Goal: Task Accomplishment & Management: Complete application form

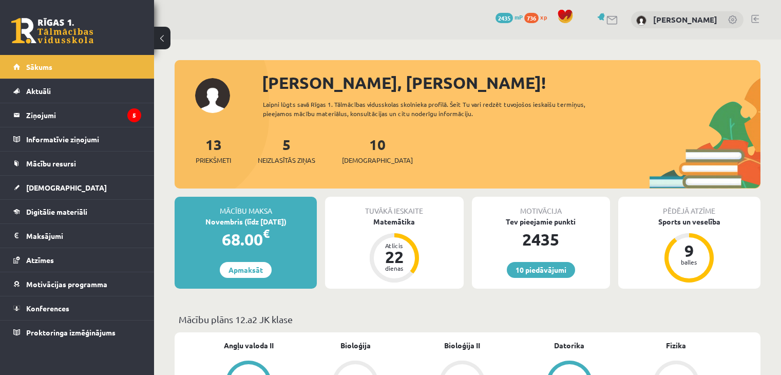
scroll to position [8, 0]
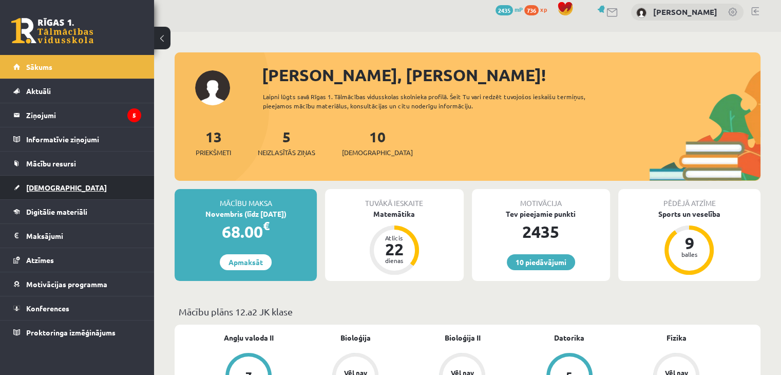
click at [102, 189] on link "[DEMOGRAPHIC_DATA]" at bounding box center [77, 188] width 128 height 24
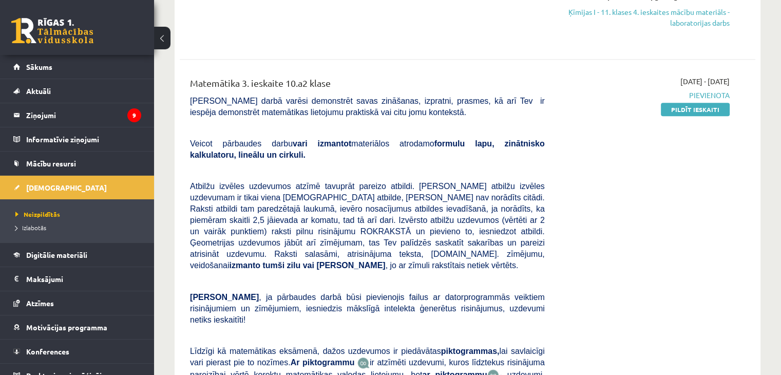
scroll to position [1051, 0]
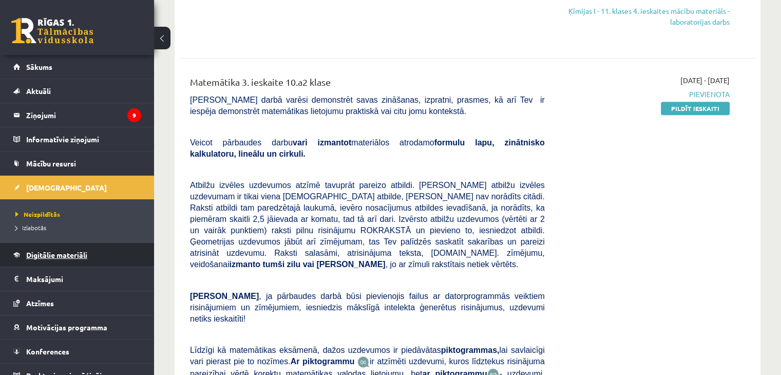
click at [86, 246] on link "Digitālie materiāli" at bounding box center [77, 255] width 128 height 24
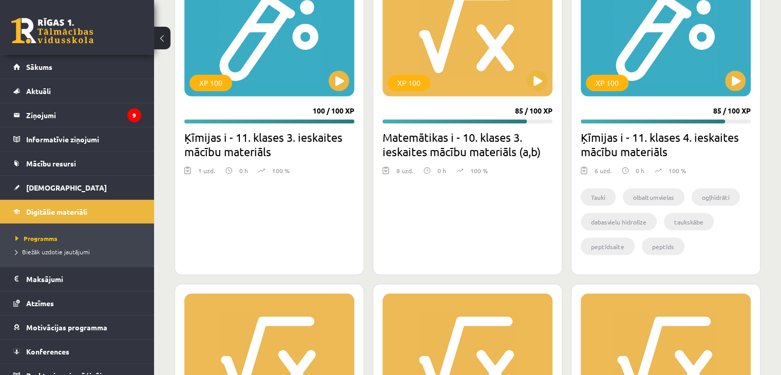
scroll to position [1811, 0]
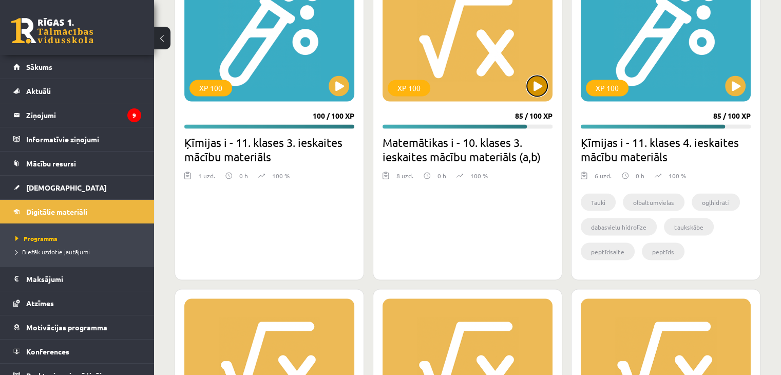
click at [539, 82] on button at bounding box center [537, 85] width 21 height 21
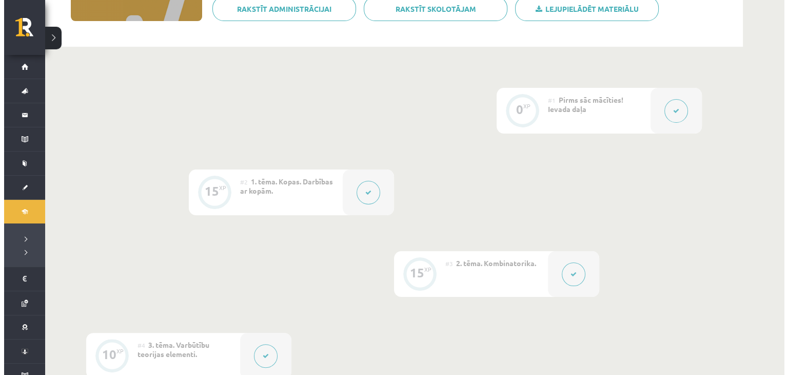
scroll to position [131, 0]
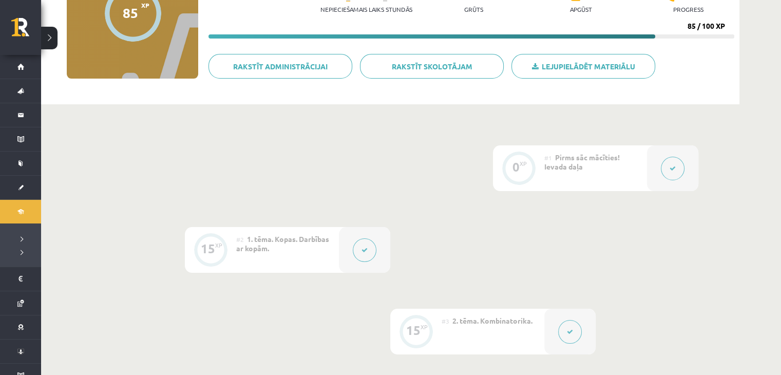
click at [365, 250] on icon at bounding box center [364, 250] width 6 height 6
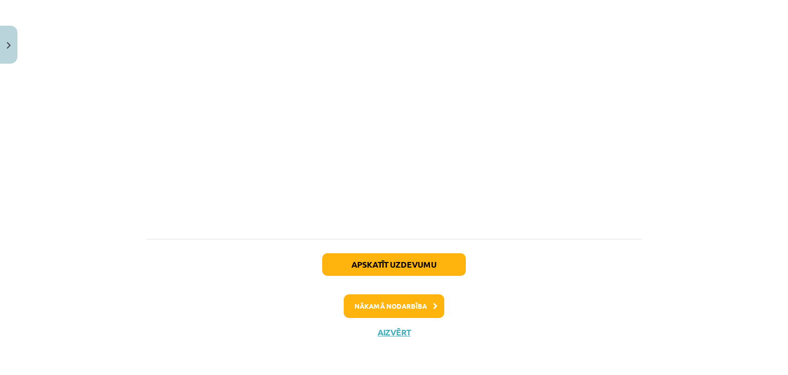
scroll to position [413, 0]
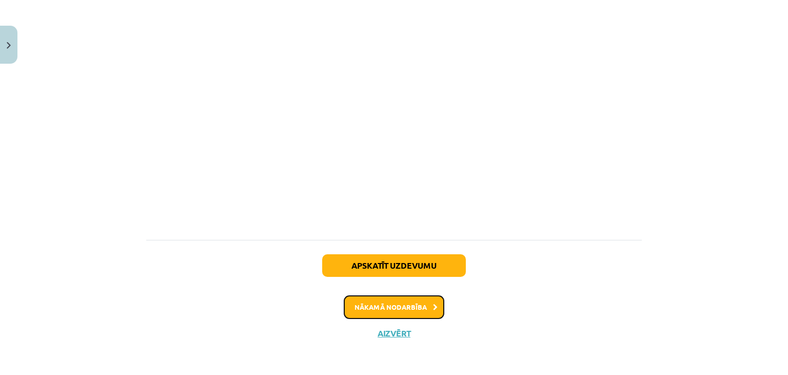
click at [403, 309] on button "Nākamā nodarbība" at bounding box center [394, 307] width 101 height 24
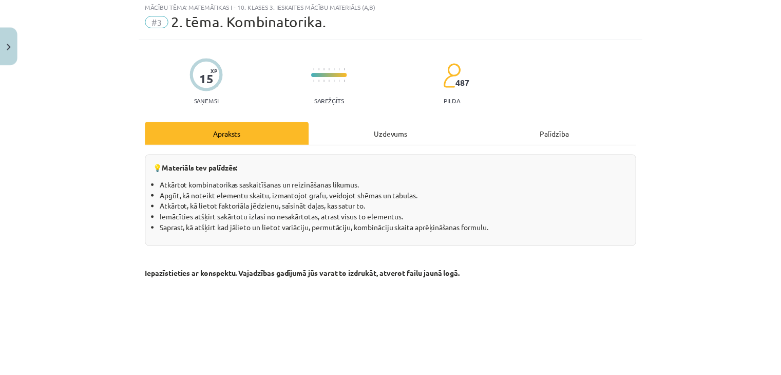
scroll to position [0, 0]
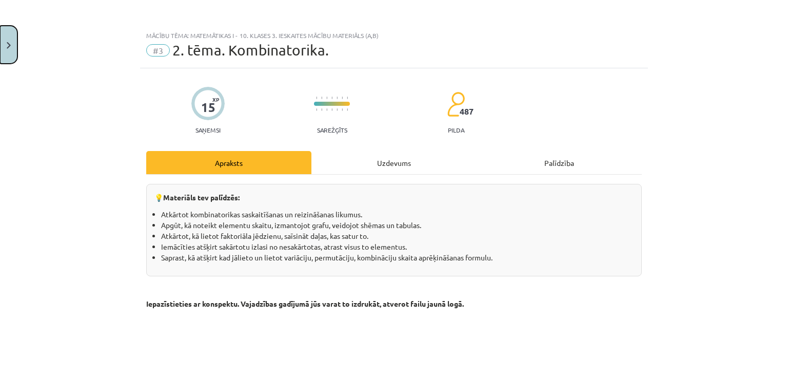
click at [9, 52] on button "Close" at bounding box center [8, 45] width 17 height 38
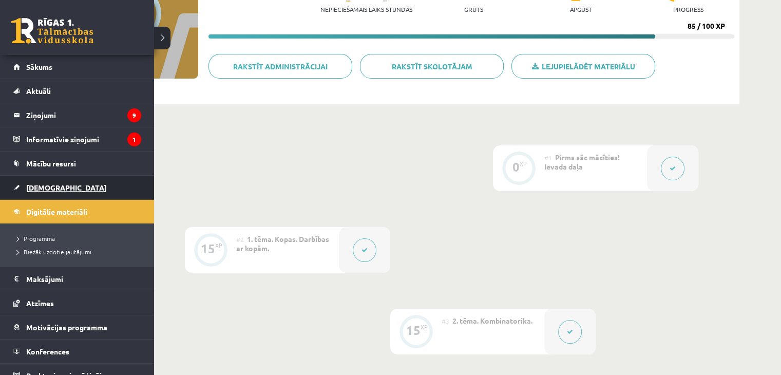
click at [44, 183] on span "[DEMOGRAPHIC_DATA]" at bounding box center [66, 187] width 81 height 9
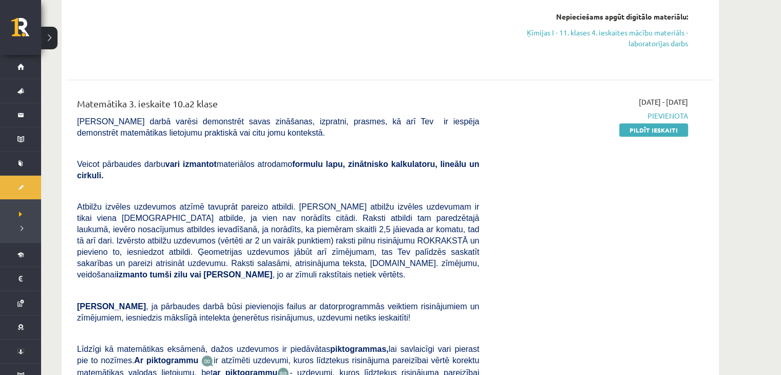
scroll to position [1027, 0]
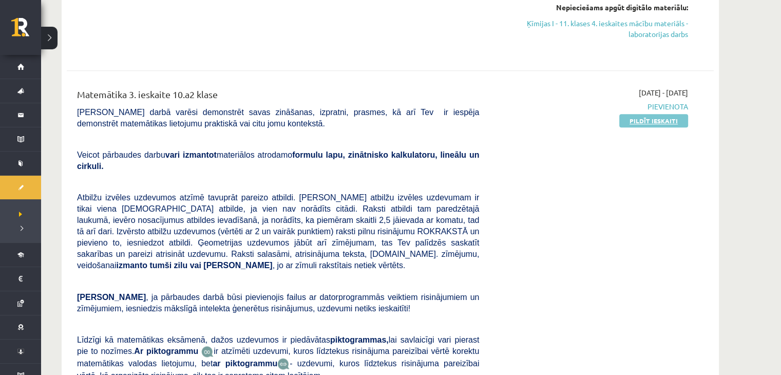
click at [647, 124] on link "Pildīt ieskaiti" at bounding box center [653, 120] width 69 height 13
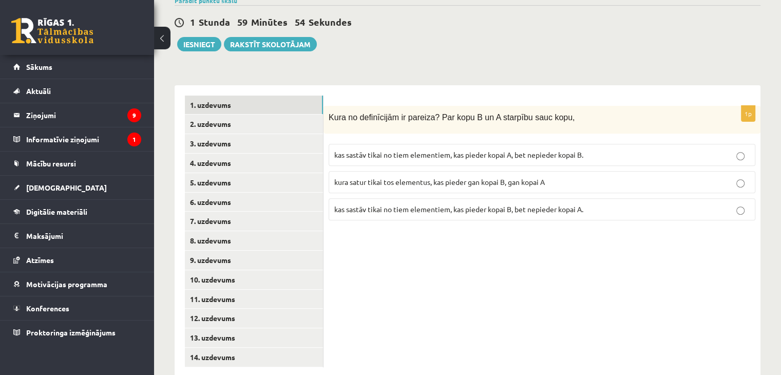
scroll to position [354, 0]
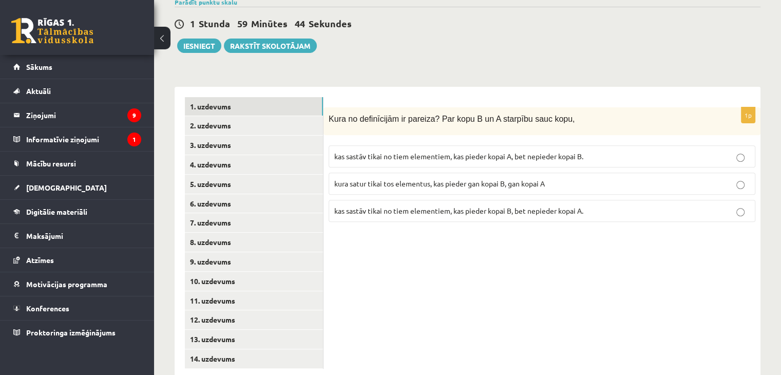
click at [433, 179] on span "kura satur tikai tos elementus, kas pieder gan kopai B, gan kopai A" at bounding box center [439, 183] width 210 height 9
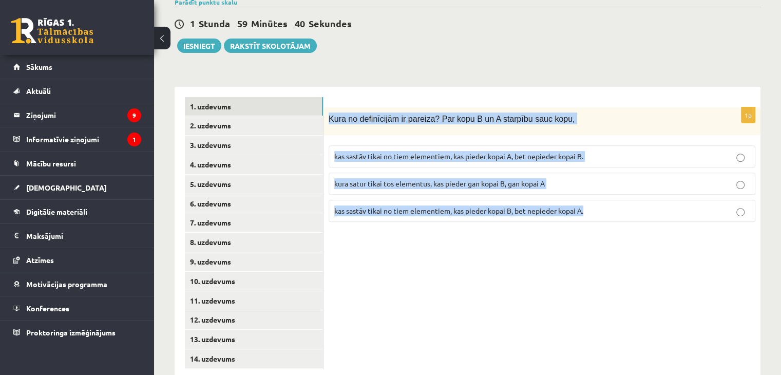
drag, startPoint x: 329, startPoint y: 96, endPoint x: 604, endPoint y: 190, distance: 290.2
click at [604, 190] on div "1p Kura no definīcijām ir pareiza? Par kopu B un A starpību sauc kopu, kas sast…" at bounding box center [541, 168] width 437 height 123
copy div "Kura no definīcijām ir pareiza? Par kopu B un A starpību sauc kopu, kas sastāv …"
click at [428, 265] on div "1p Kura no definīcijām ir pareiza? Par kopu B un A starpību sauc kopu, kas sast…" at bounding box center [541, 233] width 437 height 292
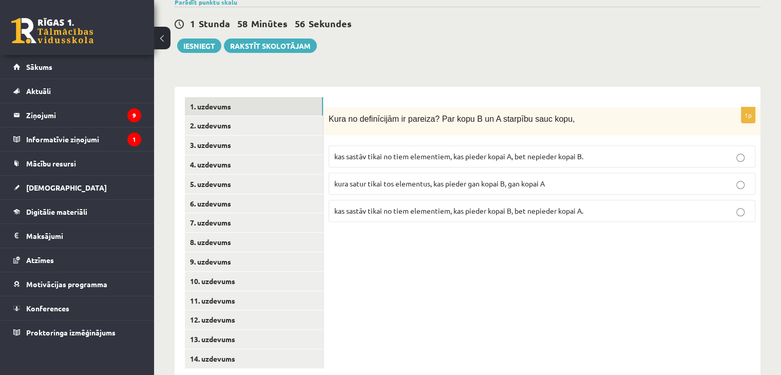
click at [439, 200] on label "kas sastāv tikai no tiem elementiem, kas pieder kopai B, bet nepieder kopai A." at bounding box center [541, 211] width 426 height 22
click at [297, 116] on link "2. uzdevums" at bounding box center [254, 125] width 138 height 19
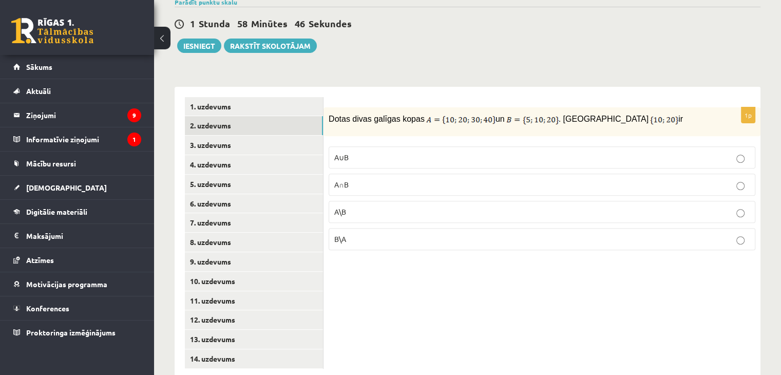
click at [386, 152] on p "A∪B" at bounding box center [541, 157] width 415 height 11
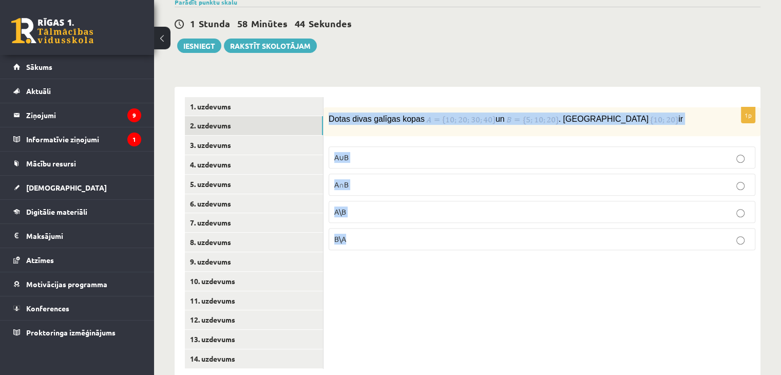
drag, startPoint x: 328, startPoint y: 94, endPoint x: 442, endPoint y: 236, distance: 181.8
click at [443, 237] on div "1p Dotas divas galīgas kopas un . Kopa ir A∪B A∩B A\B B\A" at bounding box center [541, 233] width 437 height 292
copy div "Dotas divas galīgas kopas un . Kopa ir A∪B A∩B A\B B\A"
click at [408, 76] on div "**********" at bounding box center [467, 227] width 586 height 302
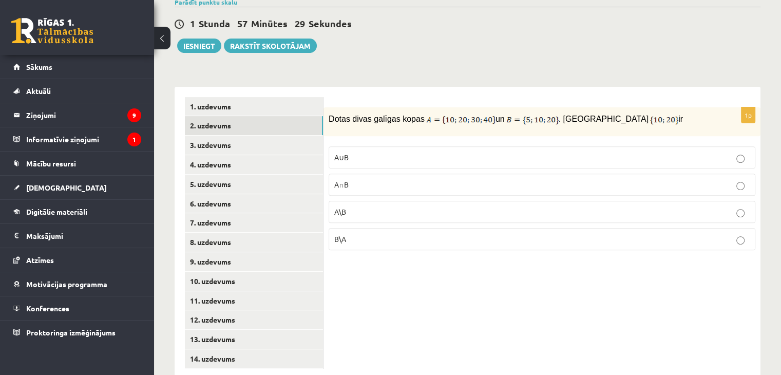
click at [348, 180] on span "A∩B" at bounding box center [341, 184] width 14 height 9
click at [245, 135] on link "3. uzdevums" at bounding box center [254, 144] width 138 height 19
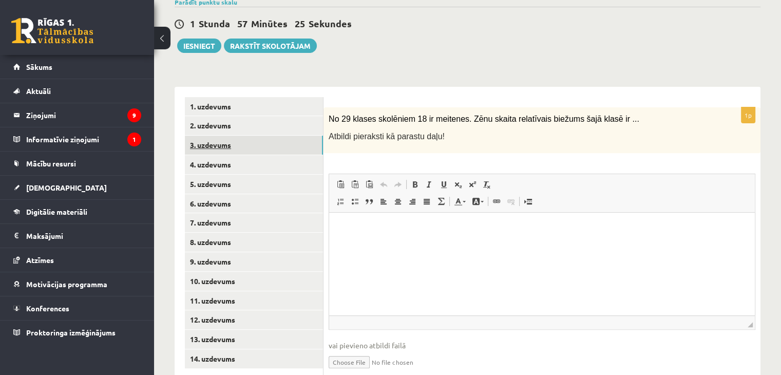
scroll to position [0, 0]
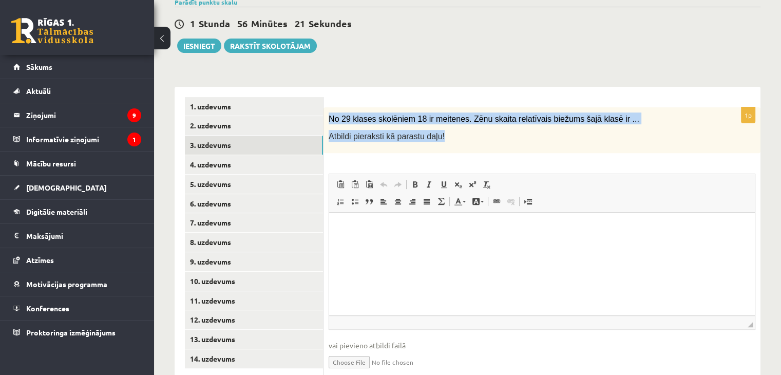
drag, startPoint x: 328, startPoint y: 94, endPoint x: 453, endPoint y: 118, distance: 127.3
click at [453, 119] on div "No 29 klases skolēniem 18 ir meitenes. Zēnu skaita relatīvais biežums šajā klas…" at bounding box center [541, 130] width 437 height 46
copy div "No 29 klases skolēniem 18 ir meitenes. Zēnu skaita relatīvais biežums šajā klas…"
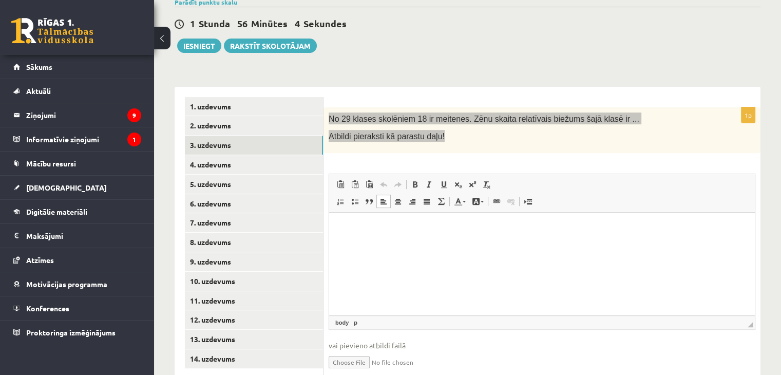
click at [374, 242] on html at bounding box center [541, 227] width 425 height 31
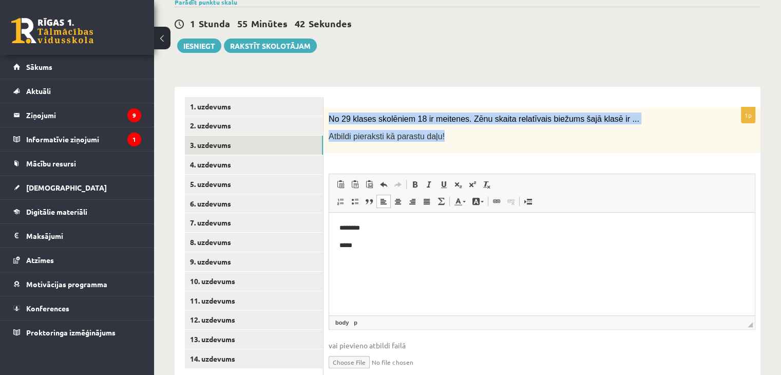
click at [404, 132] on span "Atbildi pieraksti kā parastu daļu!" at bounding box center [386, 136] width 116 height 9
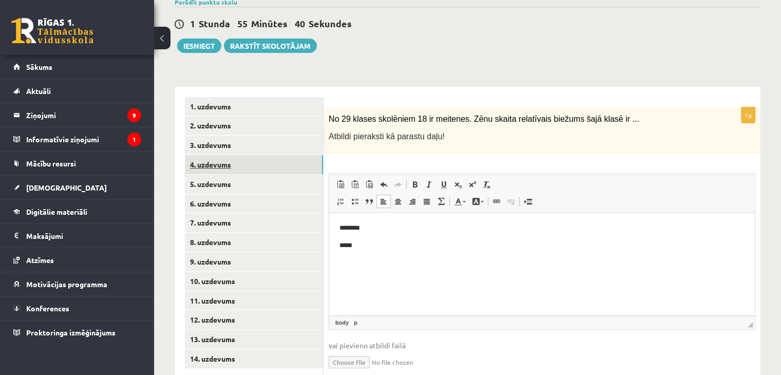
click at [294, 155] on link "4. uzdevums" at bounding box center [254, 164] width 138 height 19
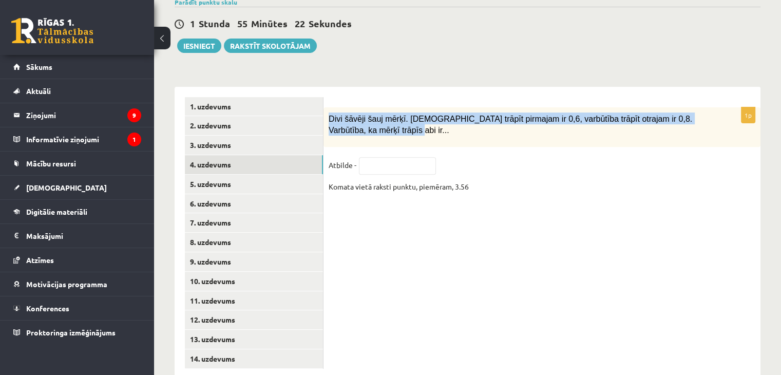
drag, startPoint x: 329, startPoint y: 93, endPoint x: 369, endPoint y: 115, distance: 46.0
click at [369, 116] on div "Divi šāvēji šauj mērķī. [DEMOGRAPHIC_DATA] trāpīt pirmajam ir 0,6, varbūtība tr…" at bounding box center [541, 127] width 437 height 40
copy span "Divi šāvēji šauj mērķī. [DEMOGRAPHIC_DATA] trāpīt pirmajam ir 0,6, varbūtība tr…"
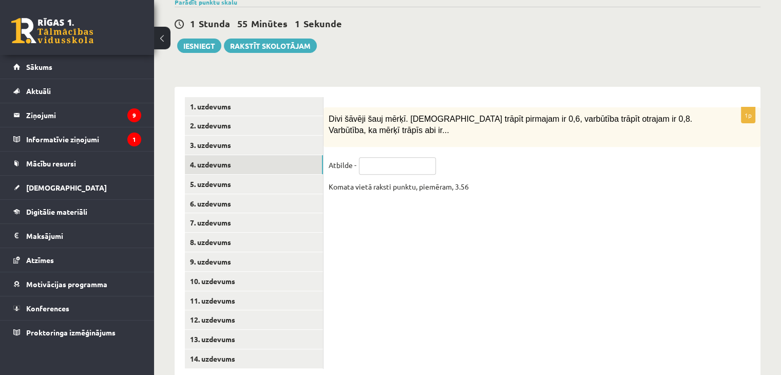
click at [399, 157] on input "text" at bounding box center [397, 165] width 77 height 17
click at [367, 157] on input "****" at bounding box center [397, 165] width 77 height 17
type input "****"
click at [292, 174] on link "5. uzdevums" at bounding box center [254, 183] width 138 height 19
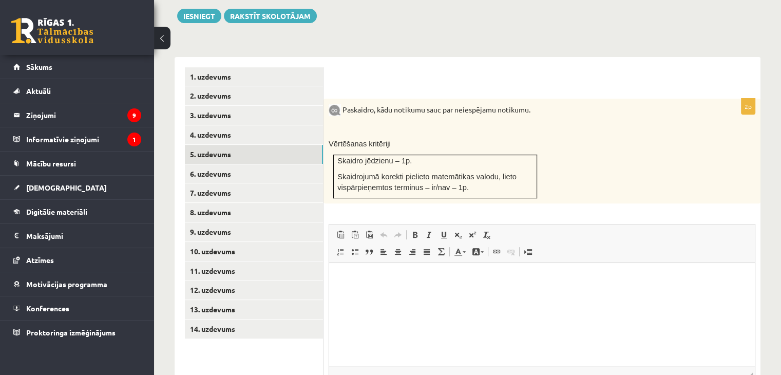
scroll to position [384, 0]
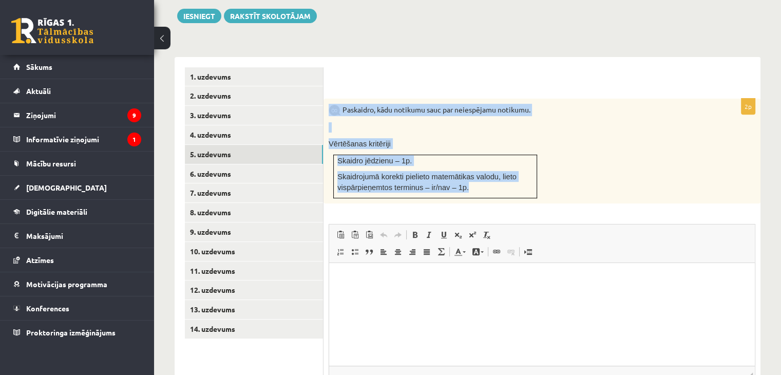
drag, startPoint x: 331, startPoint y: 85, endPoint x: 511, endPoint y: 165, distance: 197.1
click at [511, 165] on div "Paskaidro, kādu notikumu sauc par neiespējamu notikumu. Vērtēšanas kritēriji Sk…" at bounding box center [541, 151] width 437 height 105
copy div "Paskaidro, kādu notikumu sauc par neiespējamu notikumu. Vērtēšanas kritēriji Sk…"
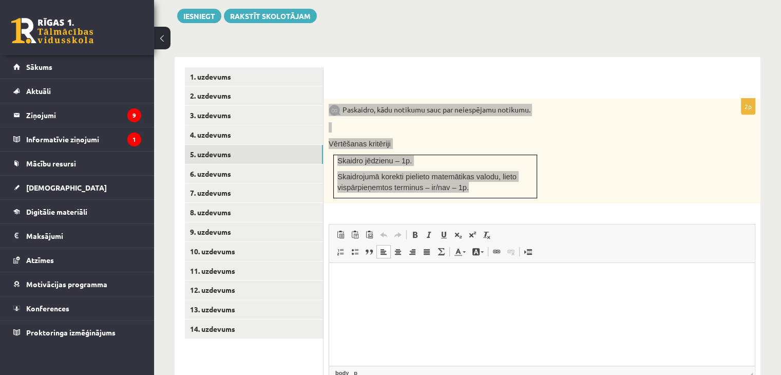
click at [379, 272] on html at bounding box center [541, 278] width 425 height 31
paste body "Rich Text Editor, wiswyg-editor-user-answer-47433797571800"
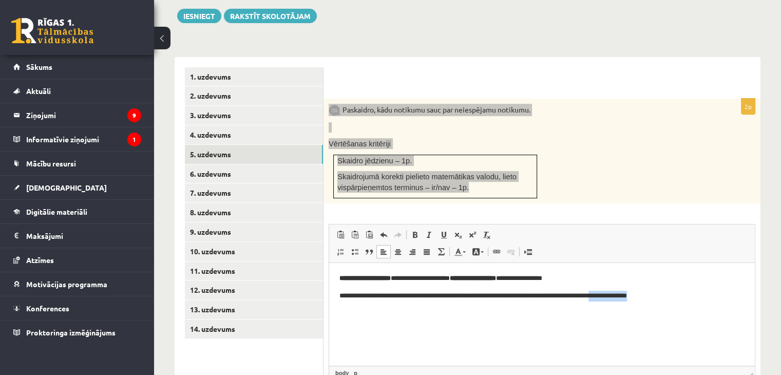
drag, startPoint x: 685, startPoint y: 296, endPoint x: 636, endPoint y: 288, distance: 49.3
click at [636, 288] on body "**********" at bounding box center [541, 287] width 405 height 28
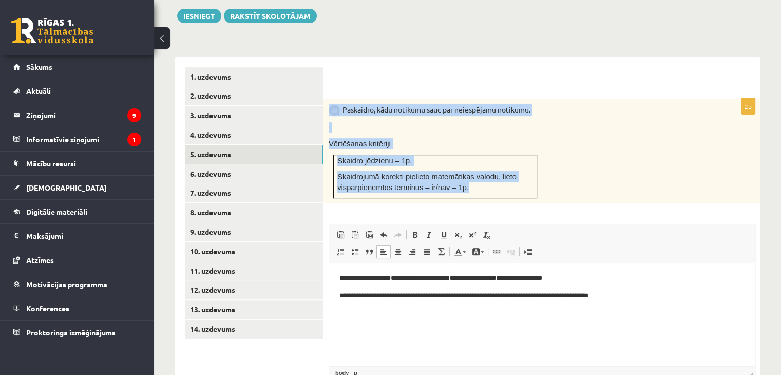
click at [615, 138] on p "Vērtēšanas kritēriji" at bounding box center [515, 143] width 375 height 11
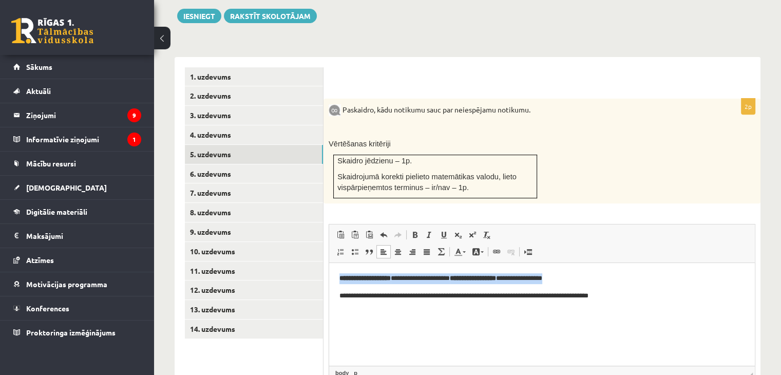
drag, startPoint x: 595, startPoint y: 279, endPoint x: 306, endPoint y: 271, distance: 289.6
click at [329, 271] on html "**********" at bounding box center [541, 287] width 425 height 48
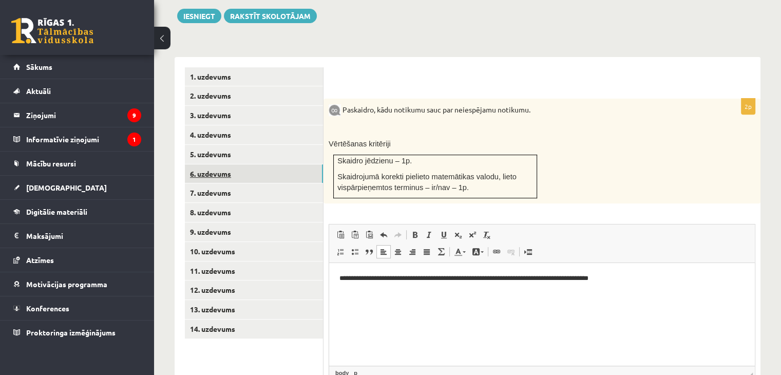
click at [274, 164] on link "6. uzdevums" at bounding box center [254, 173] width 138 height 19
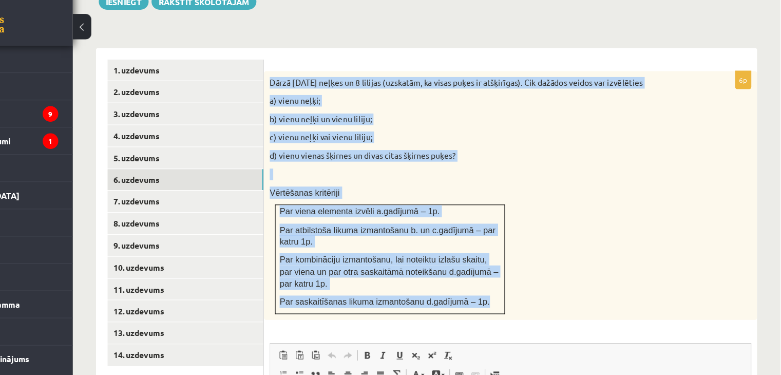
drag, startPoint x: 328, startPoint y: 62, endPoint x: 514, endPoint y: 261, distance: 272.0
click at [514, 261] on div "Dārzā [DATE] neļķes un 8 lilijas (uzskatām, ka visas puķes ir atšķirīgas). Cik …" at bounding box center [541, 187] width 437 height 221
copy div "Dārzā [DATE] neļķes un 8 lilijas (uzskatām, ka visas puķes ir atšķirīgas). Cik …"
click at [455, 147] on p "d) vienu vienas šķirnes un divas citas šķirnes puķes?" at bounding box center [515, 152] width 375 height 10
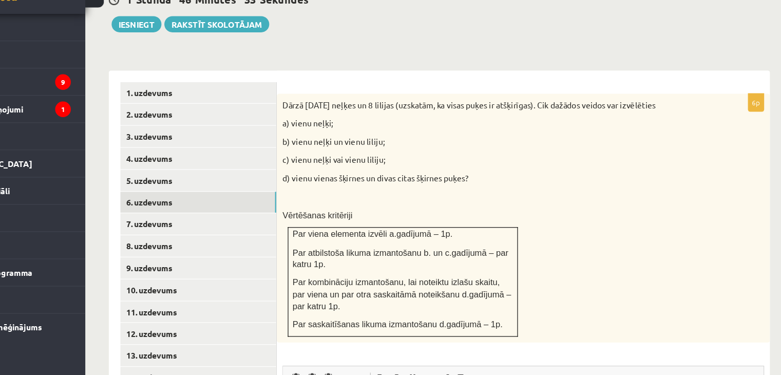
scroll to position [380, 0]
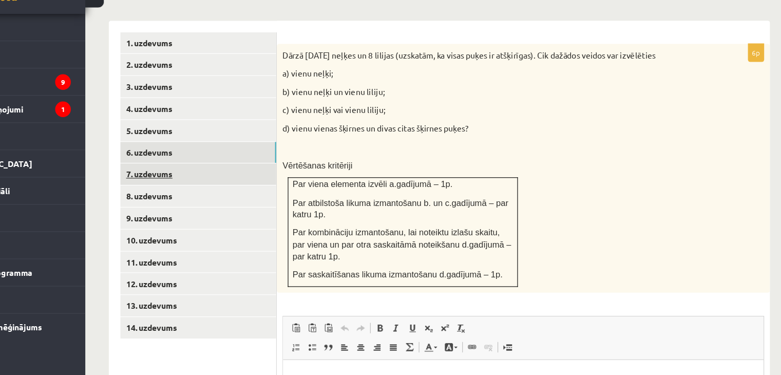
click at [313, 187] on link "7. uzdevums" at bounding box center [254, 196] width 138 height 19
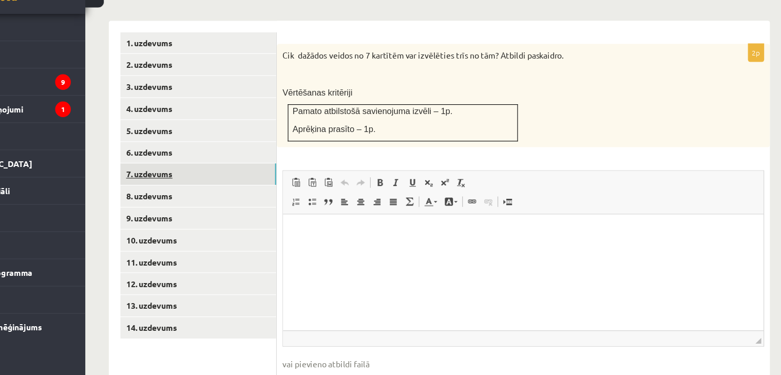
scroll to position [0, 0]
drag, startPoint x: 338, startPoint y: 68, endPoint x: 331, endPoint y: 68, distance: 7.2
click at [331, 87] on p "Cik dažādos veidos no 7 kartītēm var izvēlēties trīs no tām? Atbildi paskaidro." at bounding box center [515, 92] width 375 height 10
click at [327, 82] on div "Cik dažādos veidos no 7 kartītēm var izvēlēties trīs no tām? Atbildi paskaidro.…" at bounding box center [541, 128] width 437 height 92
drag, startPoint x: 327, startPoint y: 68, endPoint x: 382, endPoint y: 103, distance: 65.1
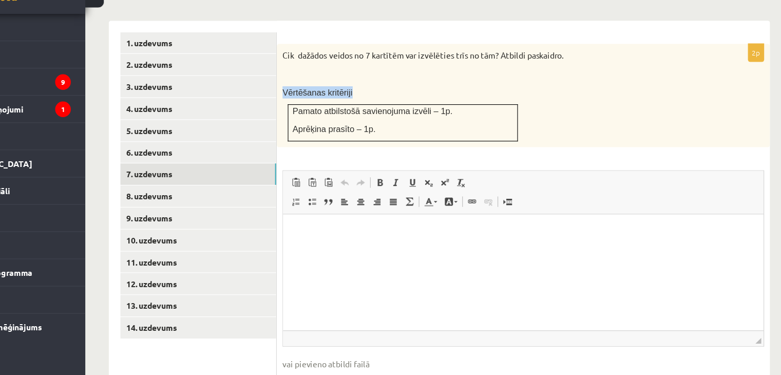
click at [387, 105] on div "Cik dažādos veidos no 7 kartītēm var izvēlēties trīs no tām? Atbildi paskaidro.…" at bounding box center [541, 128] width 437 height 92
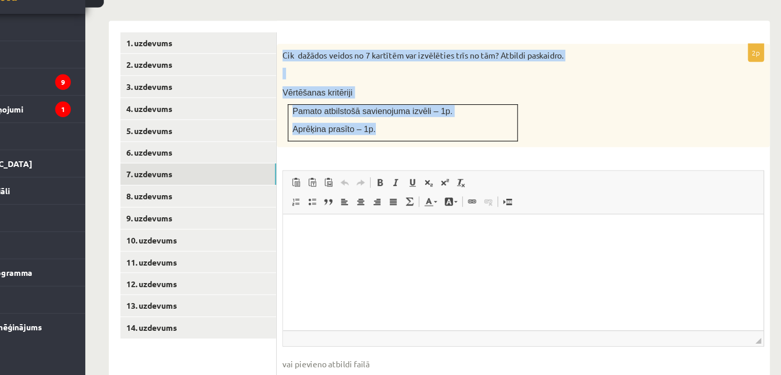
drag, startPoint x: 329, startPoint y: 66, endPoint x: 413, endPoint y: 133, distance: 107.0
click at [413, 133] on div "Cik dažādos veidos no 7 kartītēm var izvēlēties trīs no tām? Atbildi paskaidro.…" at bounding box center [541, 128] width 437 height 92
copy div "Cik dažādos veidos no 7 kartītēm var izvēlēties trīs no tām? Atbildi paskaidro.…"
click at [373, 135] on td "Pamato atbilstošā savienojuma izvēli – 1p. Aprēķina prasīto – 1p." at bounding box center [435, 151] width 203 height 33
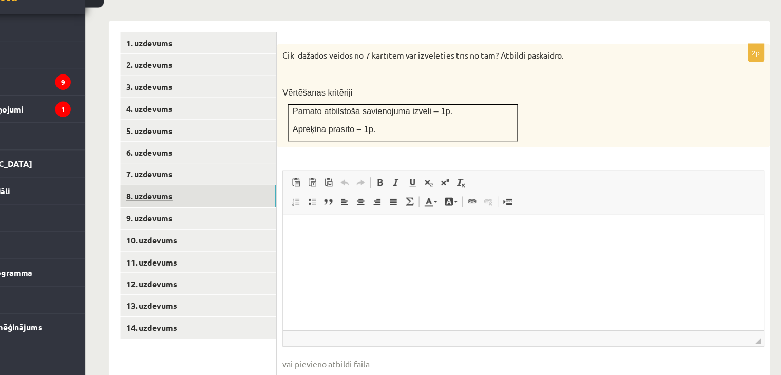
click at [281, 207] on link "8. uzdevums" at bounding box center [254, 216] width 138 height 19
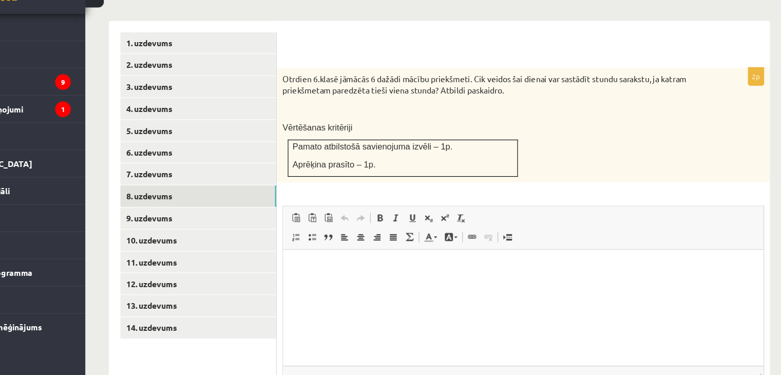
click at [390, 139] on div "Otrdien 6.klasē jāmācās 6 dažādi mācību priekšmeti. Cik veidos šai dienai var s…" at bounding box center [541, 154] width 437 height 102
click at [453, 134] on p at bounding box center [515, 139] width 375 height 10
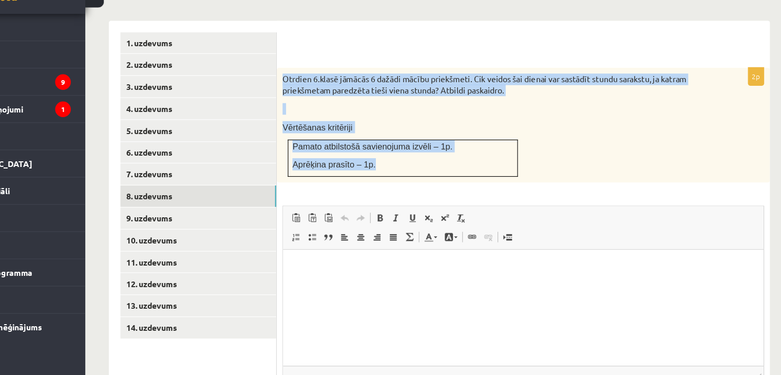
drag, startPoint x: 328, startPoint y: 88, endPoint x: 502, endPoint y: 166, distance: 190.9
click at [502, 166] on div "Otrdien 6.klasē jāmācās 6 dažādi mācību priekšmeti. Cik veidos šai dienai var s…" at bounding box center [541, 154] width 437 height 102
copy div "Otrdien 6.klasē jāmācās 6 dažādi mācību priekšmeti. Cik veidos šai dienai var s…"
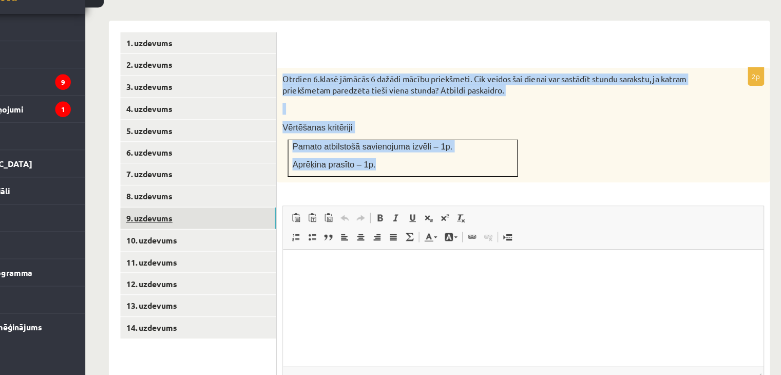
click at [234, 226] on link "9. uzdevums" at bounding box center [254, 235] width 138 height 19
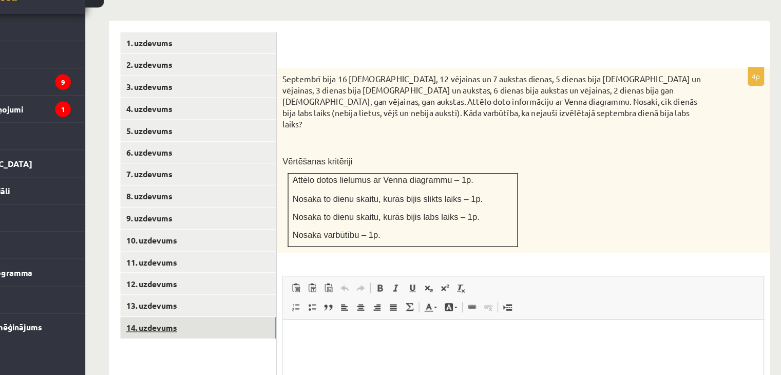
click at [240, 323] on link "14. uzdevums" at bounding box center [254, 332] width 138 height 19
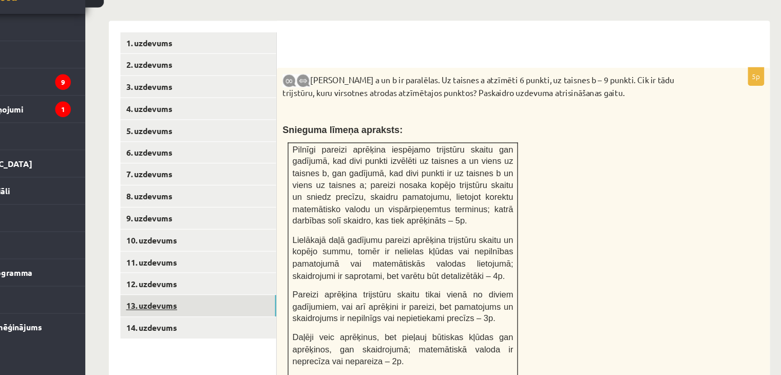
click at [255, 304] on link "13. uzdevums" at bounding box center [254, 313] width 138 height 19
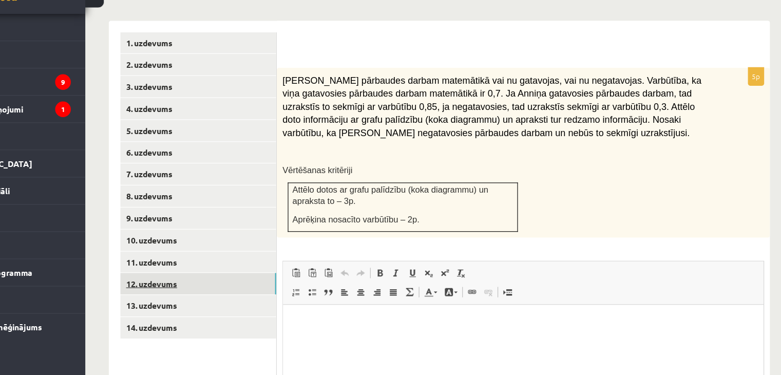
click at [255, 284] on link "12. uzdevums" at bounding box center [254, 293] width 138 height 19
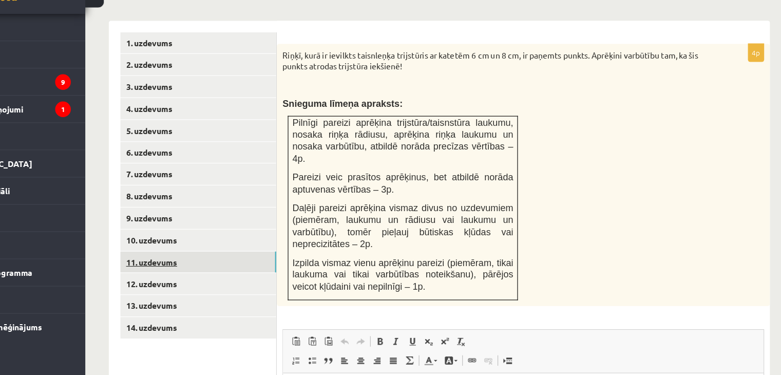
click at [266, 265] on link "11. uzdevums" at bounding box center [254, 274] width 138 height 19
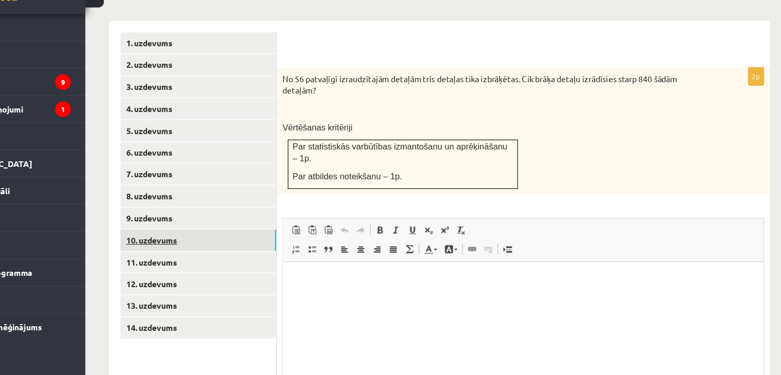
click at [264, 246] on link "10. uzdevums" at bounding box center [254, 255] width 138 height 19
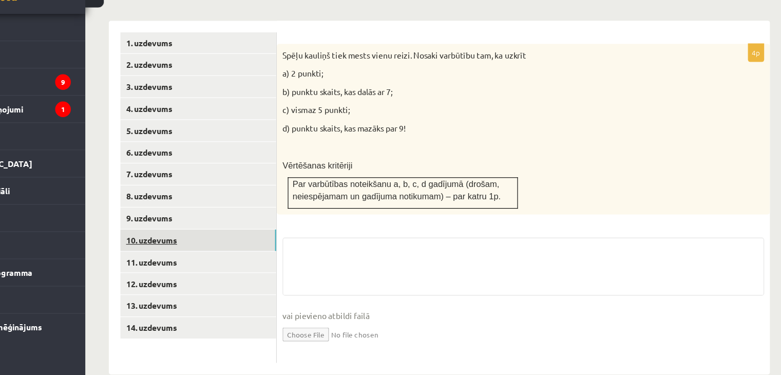
scroll to position [378, 0]
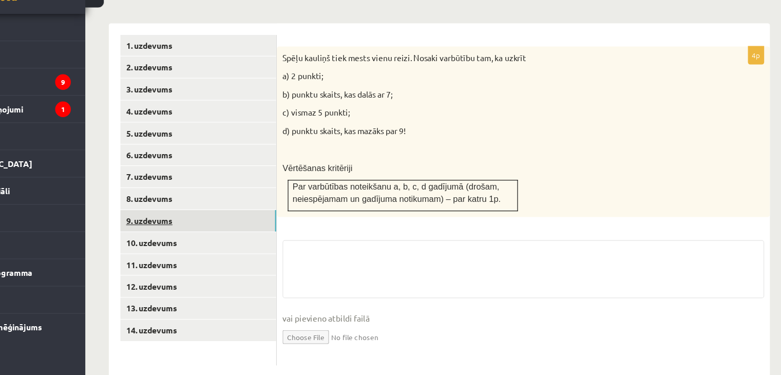
click at [262, 228] on link "9. uzdevums" at bounding box center [254, 237] width 138 height 19
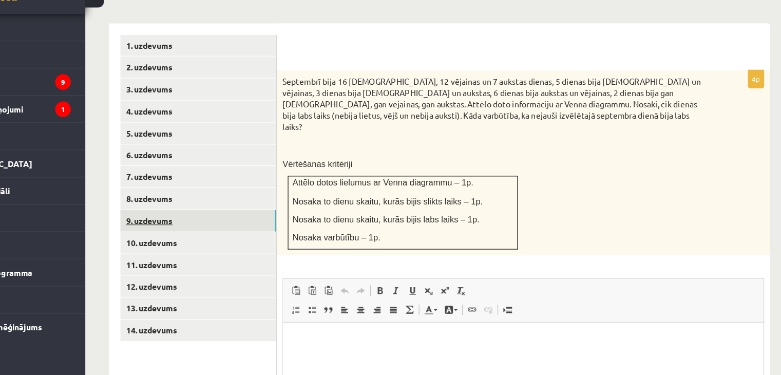
scroll to position [0, 0]
click at [259, 228] on link "9. uzdevums" at bounding box center [254, 237] width 138 height 19
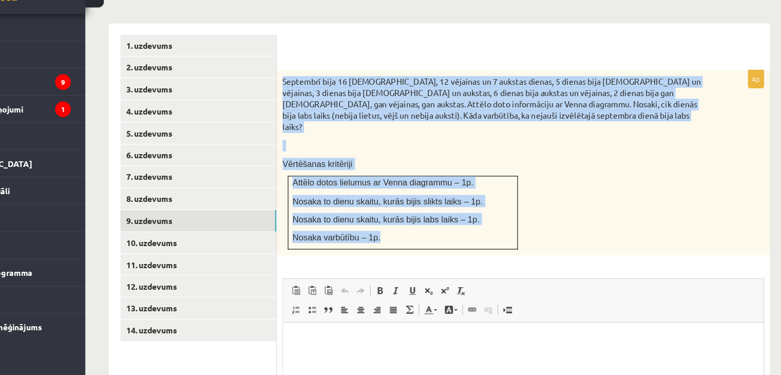
drag, startPoint x: 328, startPoint y: 86, endPoint x: 503, endPoint y: 217, distance: 218.6
click at [503, 217] on div "Septembrī bija 16 [DEMOGRAPHIC_DATA], 12 vējainas un 7 aukstas dienas, 5 dienas…" at bounding box center [541, 187] width 437 height 164
copy div "Septembrī bija 16 [DEMOGRAPHIC_DATA], 12 vējainas un 7 aukstas dienas, 5 dienas…"
click at [455, 144] on div "Septembrī bija 16 [DEMOGRAPHIC_DATA], 12 vējainas un 7 aukstas dienas, 5 dienas…" at bounding box center [541, 187] width 437 height 164
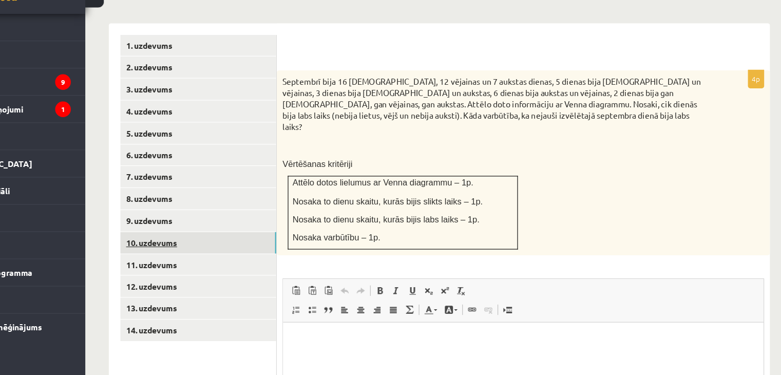
click at [220, 248] on link "10. uzdevums" at bounding box center [254, 257] width 138 height 19
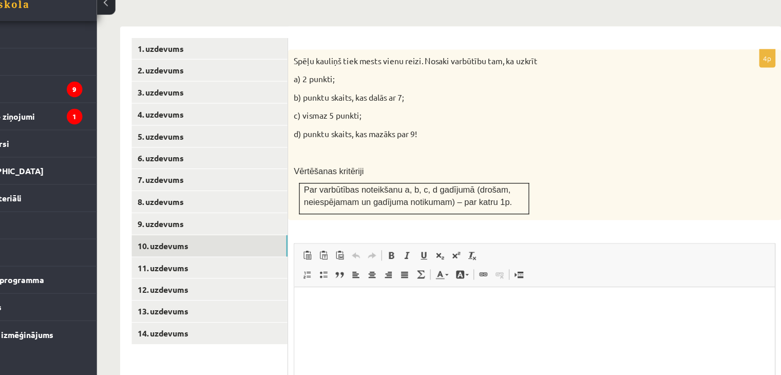
scroll to position [381, 0]
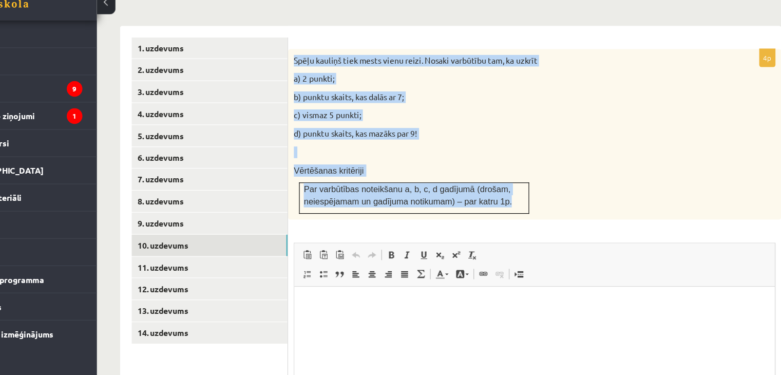
drag, startPoint x: 326, startPoint y: 67, endPoint x: 528, endPoint y: 192, distance: 237.0
click at [528, 192] on div "Spēļu kauliņš tiek mests vienu reizi. Nosaki varbūtību tam, ka uzkrīt a) 2 punk…" at bounding box center [541, 155] width 437 height 151
copy div "Spēļu kauliņš tiek mests vienu reizi. Nosaki varbūtību tam, ka uzkrīt a) 2 punk…"
click at [491, 150] on p "d) punktu skaits, kas mazāks par 9!" at bounding box center [515, 155] width 375 height 10
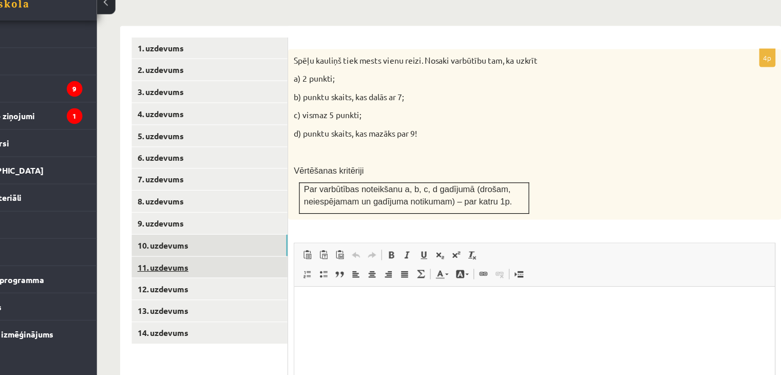
click at [256, 264] on link "11. uzdevums" at bounding box center [254, 273] width 138 height 19
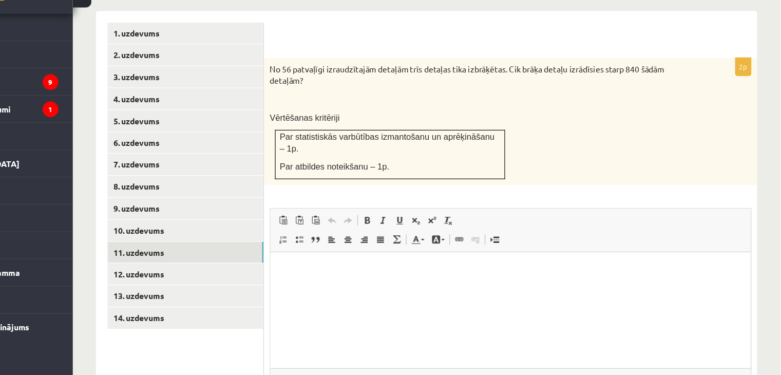
scroll to position [390, 0]
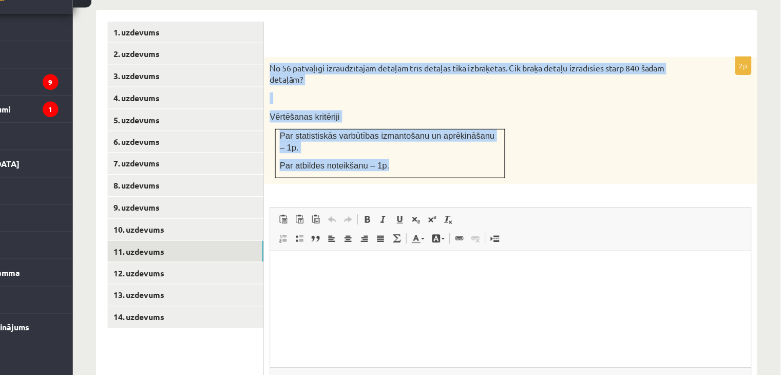
drag, startPoint x: 327, startPoint y: 81, endPoint x: 459, endPoint y: 163, distance: 155.4
click at [459, 163] on div "No 56 patvaļīgi izraudzītajām detaļām trīs detaļas tika izbrāķētas. Cik brāķa d…" at bounding box center [541, 149] width 437 height 112
click at [496, 164] on td "Par statistiskās varbūtības izmantošanu un aprēķināšanu – 1p. Par atbildes note…" at bounding box center [435, 178] width 203 height 43
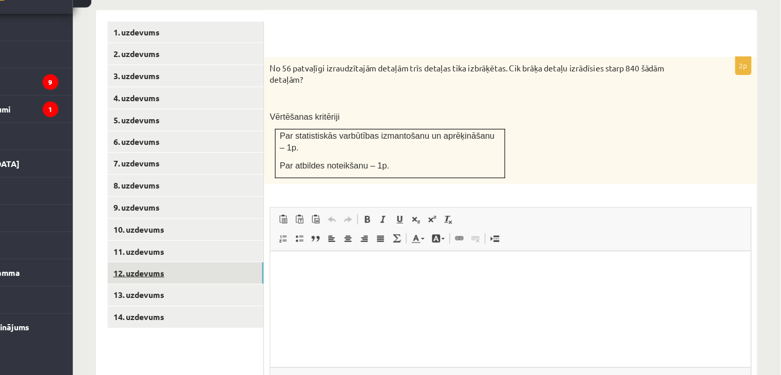
click at [265, 275] on link "12. uzdevums" at bounding box center [254, 284] width 138 height 19
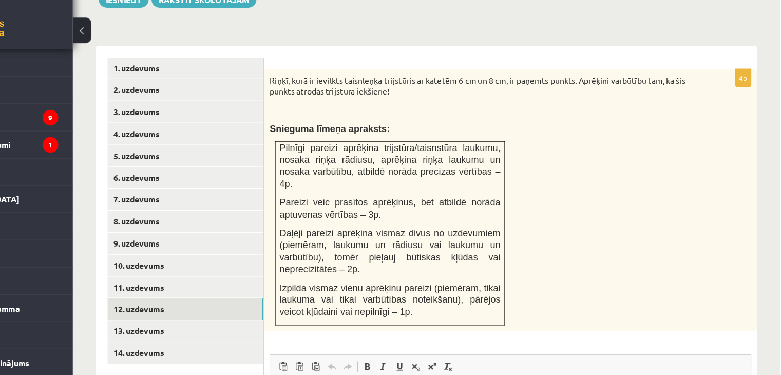
scroll to position [389, 0]
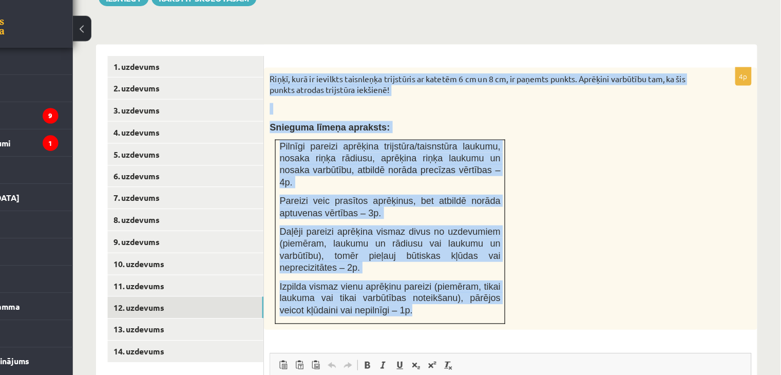
drag, startPoint x: 327, startPoint y: 56, endPoint x: 508, endPoint y: 257, distance: 270.4
click at [508, 257] on div "Riņķī, kurā ir ievilkts taisnleņķa trijstūris ar katetēm 6 cm un 8 cm, ir paņem…" at bounding box center [541, 188] width 437 height 232
click at [415, 77] on p "Riņķī, kurā ir ievilkts taisnleņķa trijstūris ar katetēm 6 cm un 8 cm, ir paņem…" at bounding box center [515, 87] width 375 height 20
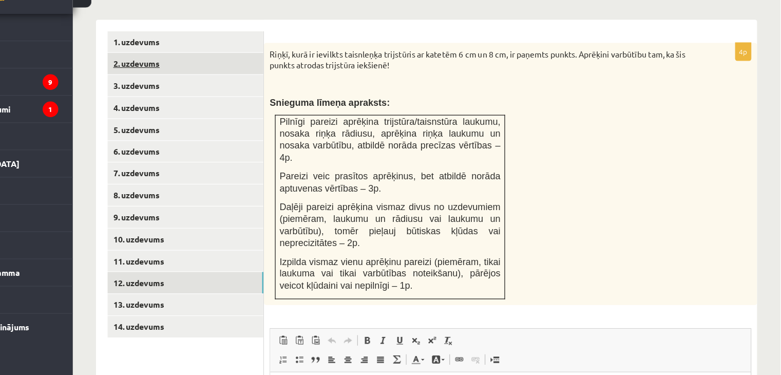
scroll to position [388, 0]
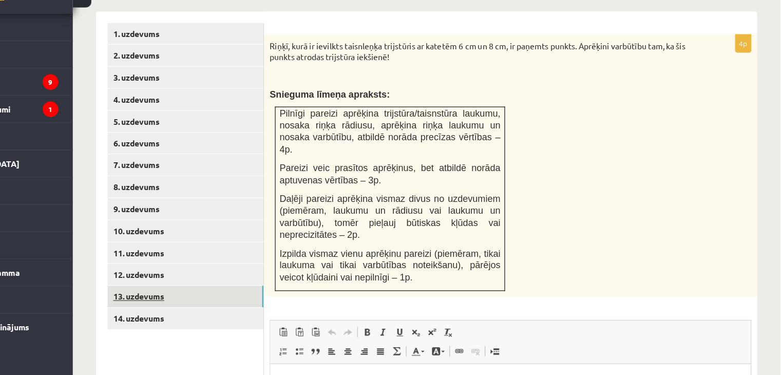
click at [225, 296] on link "13. uzdevums" at bounding box center [254, 305] width 138 height 19
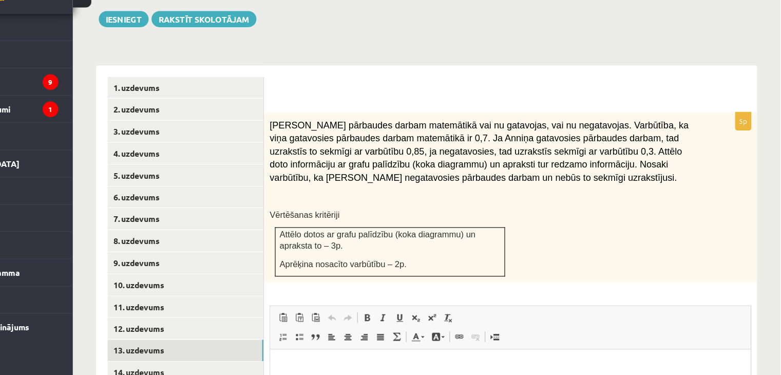
scroll to position [358, 0]
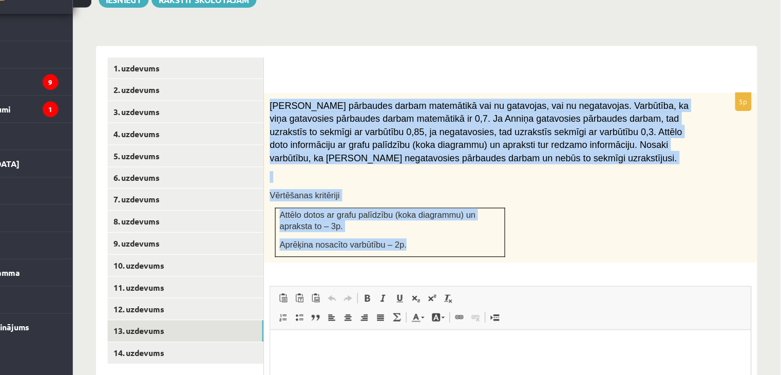
drag, startPoint x: 327, startPoint y: 109, endPoint x: 469, endPoint y: 238, distance: 191.5
click at [469, 238] on div "[PERSON_NAME] pārbaudes darbam matemātikā vai nu gatavojas, vai nu negatavojas.…" at bounding box center [541, 200] width 437 height 151
click at [475, 134] on span "[PERSON_NAME] pārbaudes darbam matemātikā vai nu gatavojas, vai nu negatavojas.…" at bounding box center [513, 159] width 371 height 55
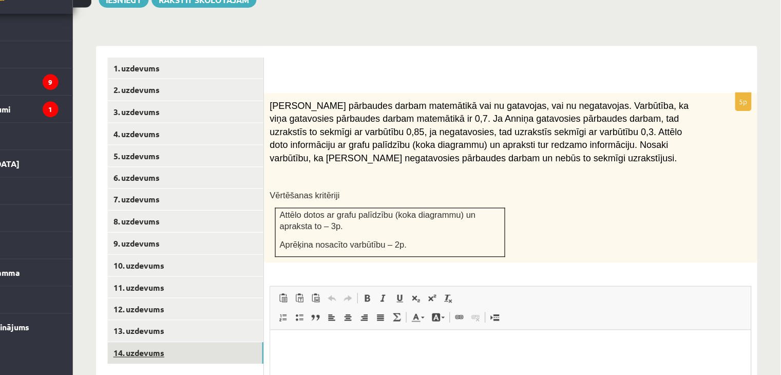
click at [237, 345] on link "14. uzdevums" at bounding box center [254, 354] width 138 height 19
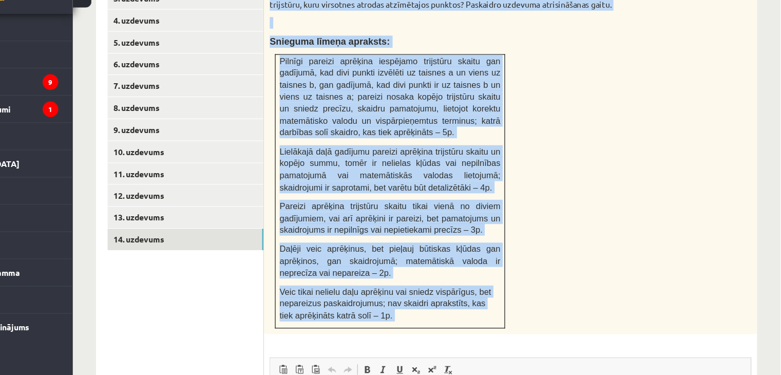
scroll to position [463, 0]
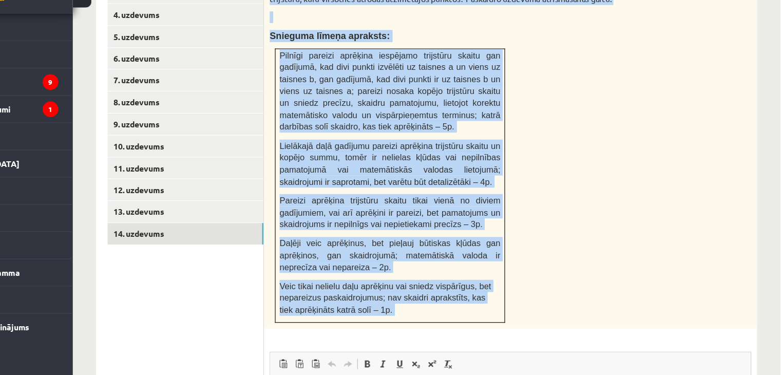
drag, startPoint x: 355, startPoint y: 108, endPoint x: 536, endPoint y: 314, distance: 274.6
click at [536, 314] on div "5p [GEOGRAPHIC_DATA] a un b ir paralēlas. Uz taisnes a atzīmēti 6 punkti, uz ta…" at bounding box center [541, 294] width 437 height 549
click at [568, 217] on div "[PERSON_NAME] a un b ir paralēlas. Uz taisnes a atzīmēti 6 punkti, uz taisnes b…" at bounding box center [541, 177] width 437 height 315
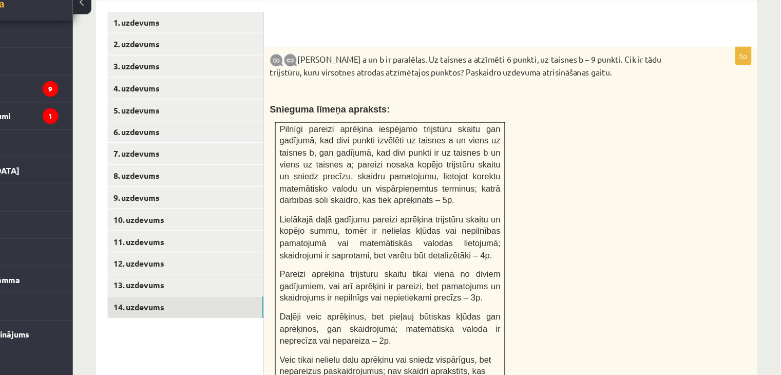
scroll to position [404, 0]
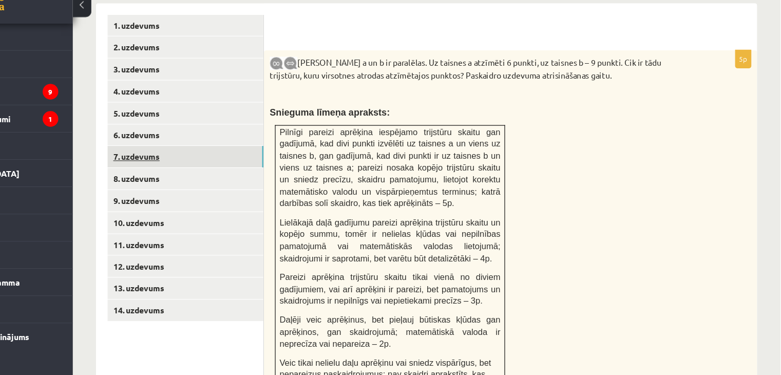
click at [286, 163] on link "7. uzdevums" at bounding box center [254, 172] width 138 height 19
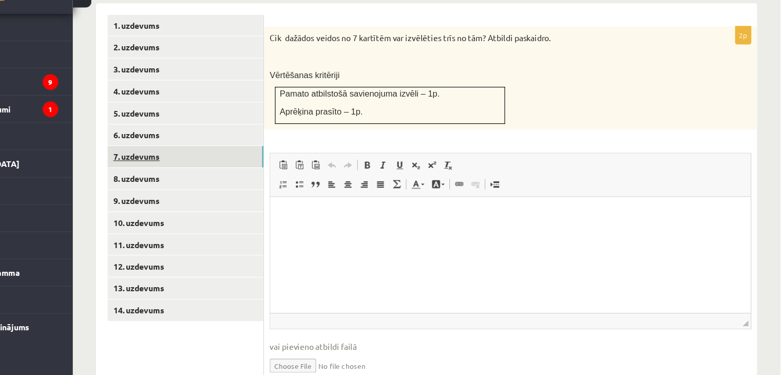
scroll to position [0, 0]
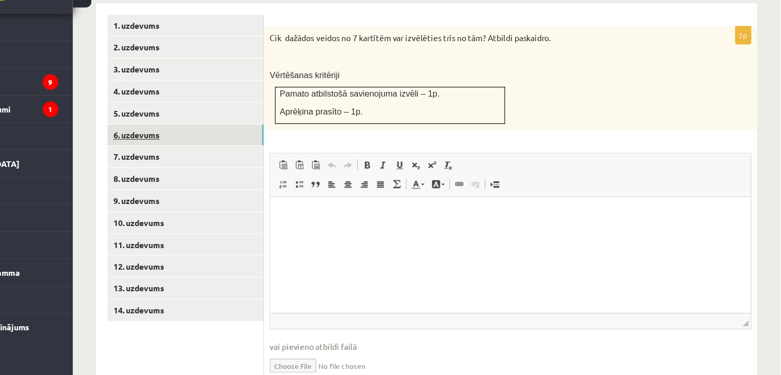
click at [271, 153] on link "6. uzdevums" at bounding box center [254, 162] width 138 height 19
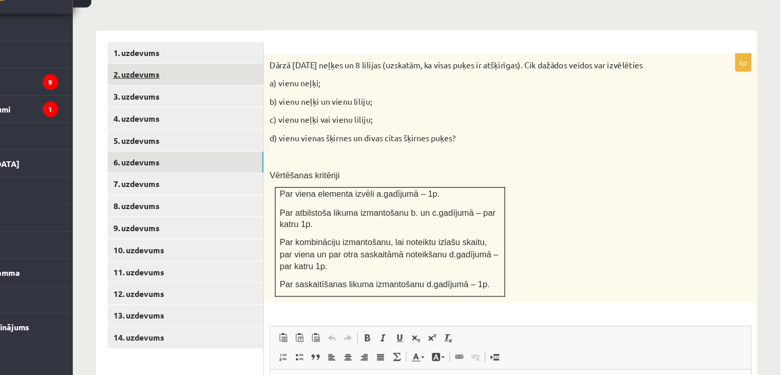
scroll to position [379, 0]
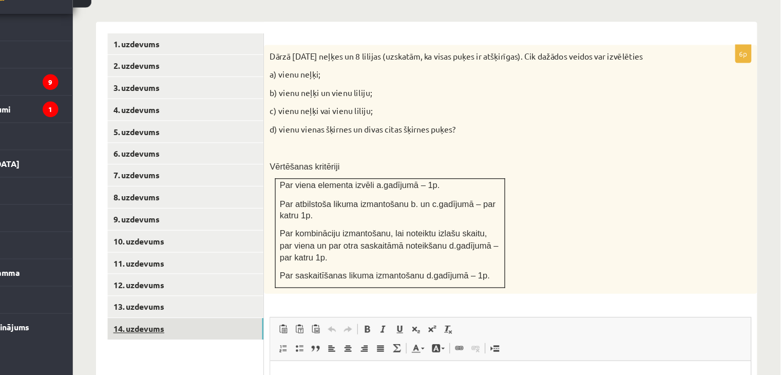
click at [256, 324] on link "14. uzdevums" at bounding box center [254, 333] width 138 height 19
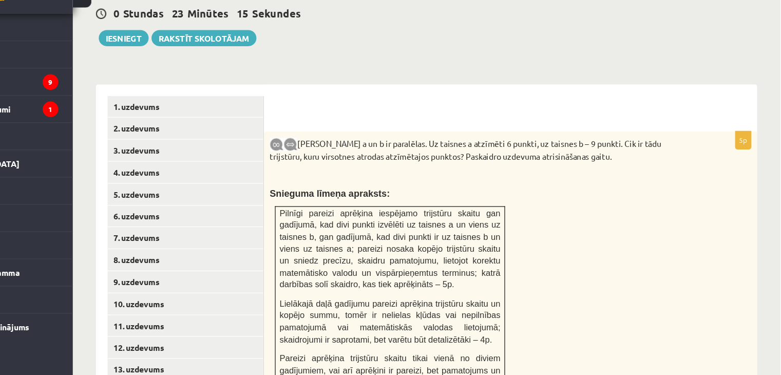
scroll to position [324, 0]
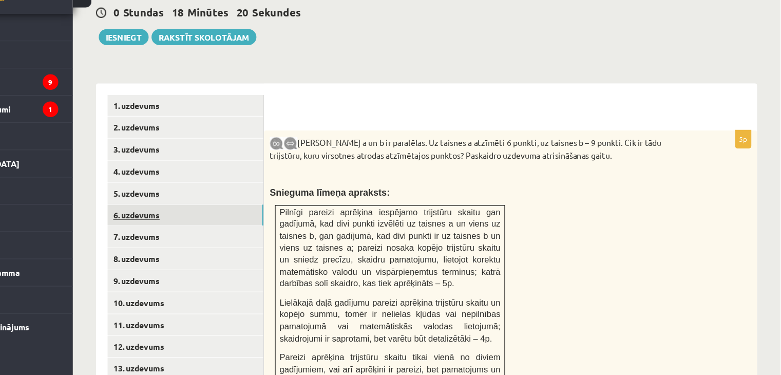
click at [280, 224] on link "6. uzdevums" at bounding box center [254, 233] width 138 height 19
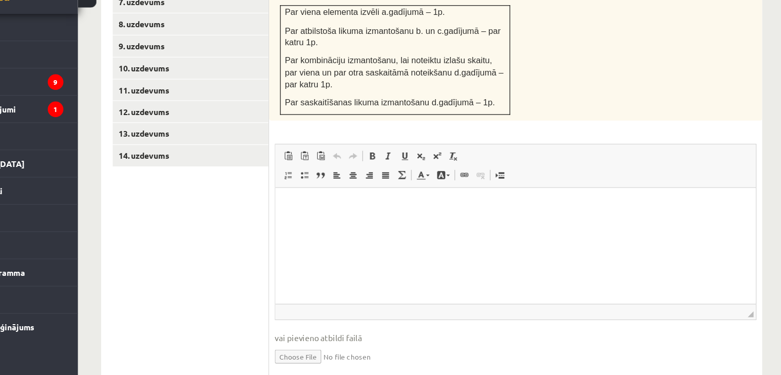
scroll to position [532, 0]
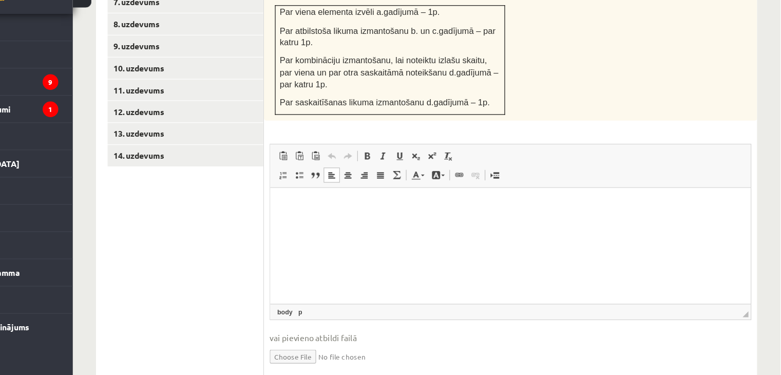
click at [367, 219] on html at bounding box center [482, 202] width 425 height 31
click at [357, 347] on input "file" at bounding box center [541, 357] width 426 height 21
click at [345, 347] on input "file" at bounding box center [541, 357] width 426 height 21
click at [348, 347] on input "file" at bounding box center [541, 357] width 426 height 21
type input "**********"
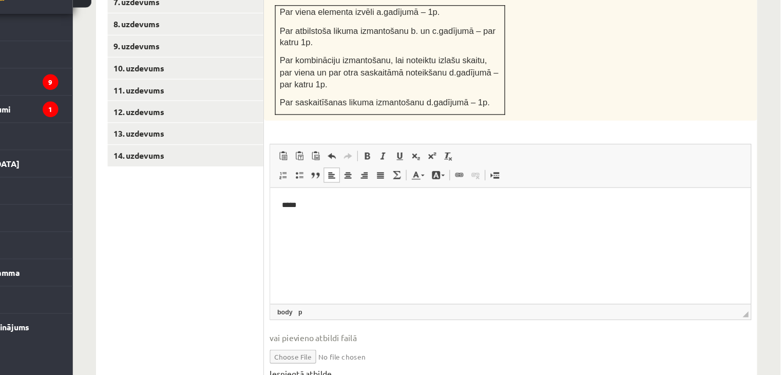
click at [347, 368] on link "Iesniegtā atbilde" at bounding box center [355, 373] width 55 height 11
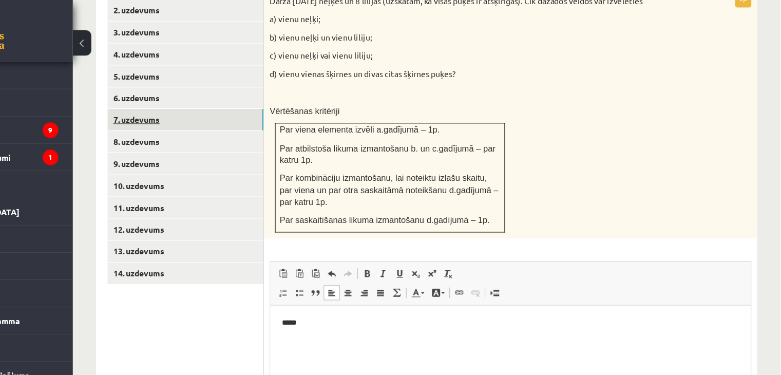
click at [242, 96] on link "7. uzdevums" at bounding box center [254, 105] width 138 height 19
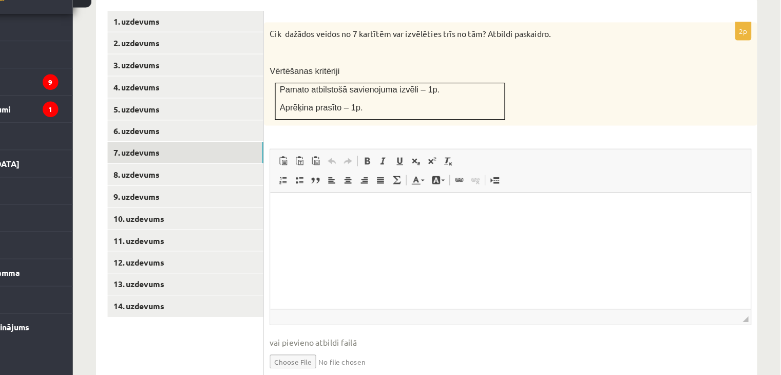
scroll to position [402, 0]
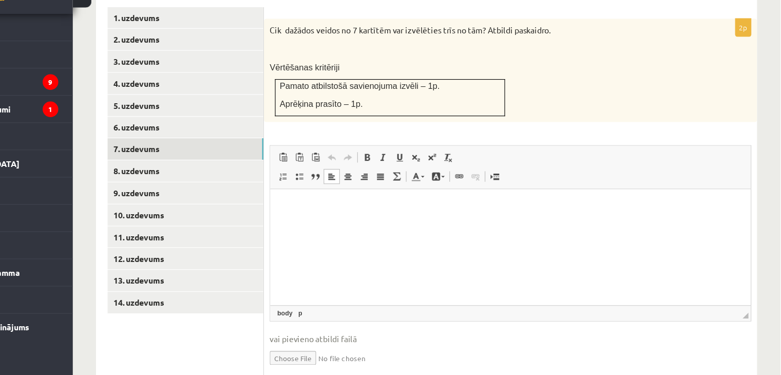
click at [301, 220] on html at bounding box center [482, 204] width 425 height 31
click at [334, 348] on input "file" at bounding box center [541, 358] width 426 height 21
type input "**********"
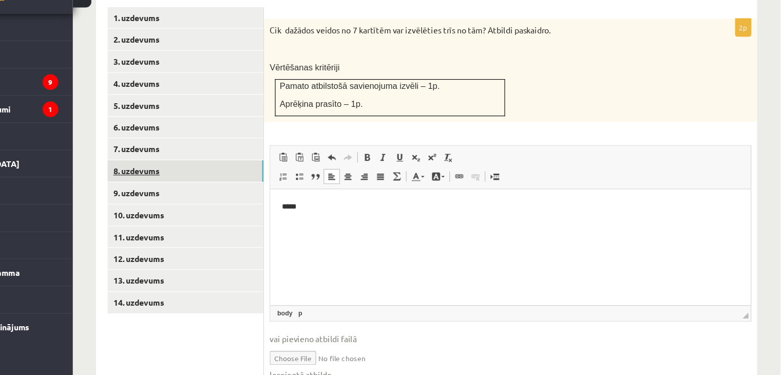
click at [235, 184] on link "8. uzdevums" at bounding box center [254, 193] width 138 height 19
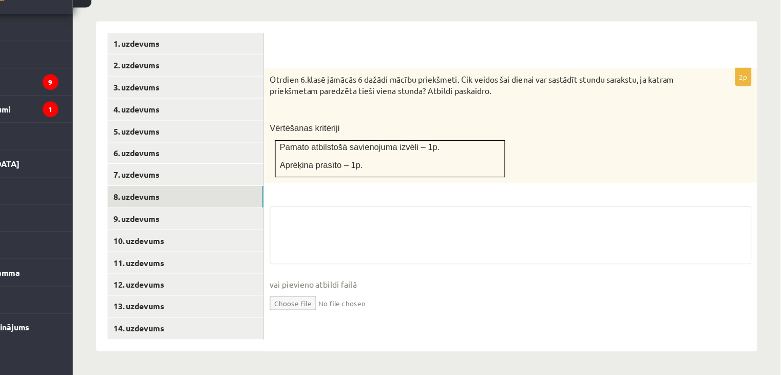
scroll to position [356, 0]
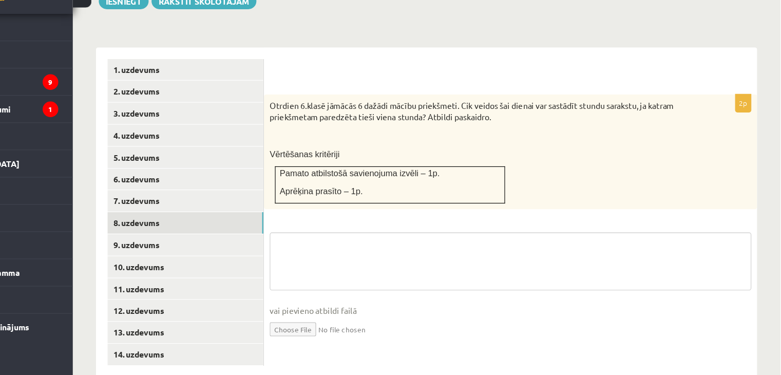
click at [385, 248] on textarea at bounding box center [541, 273] width 426 height 51
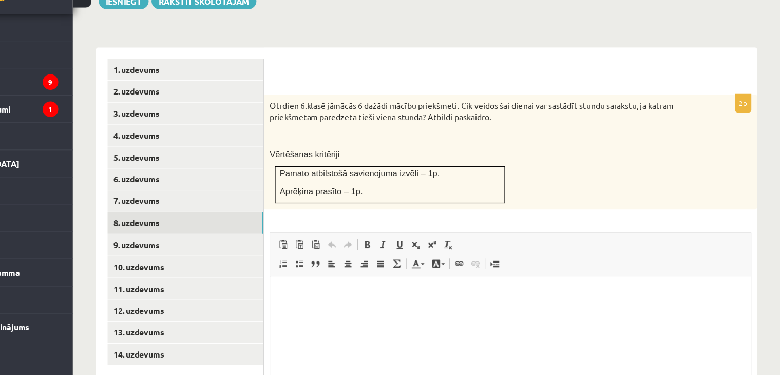
scroll to position [0, 0]
click at [304, 304] on html at bounding box center [482, 291] width 425 height 31
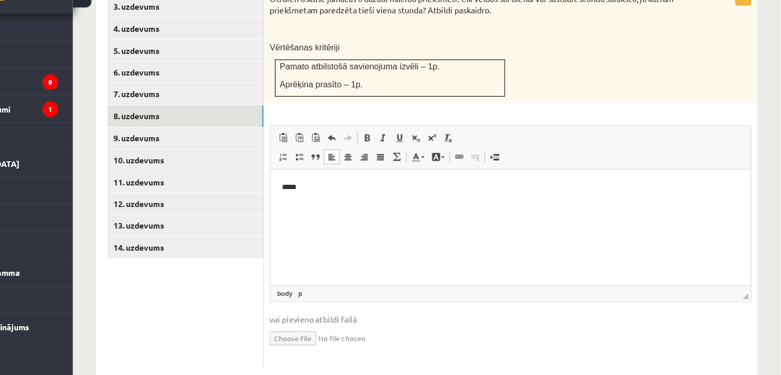
click at [339, 331] on input "file" at bounding box center [541, 341] width 426 height 21
type input "**********"
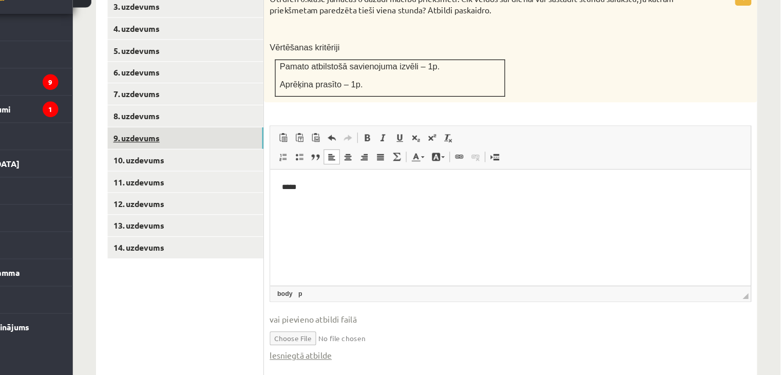
click at [272, 156] on link "9. uzdevums" at bounding box center [254, 165] width 138 height 19
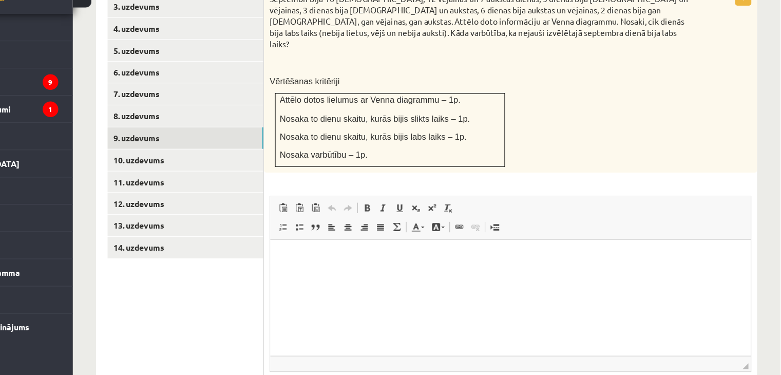
scroll to position [0, 0]
click at [296, 271] on html at bounding box center [482, 255] width 425 height 31
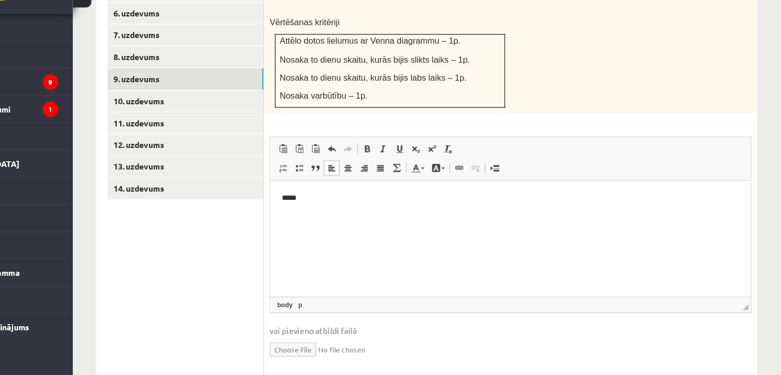
click at [344, 341] on input "file" at bounding box center [541, 351] width 426 height 21
type input "**********"
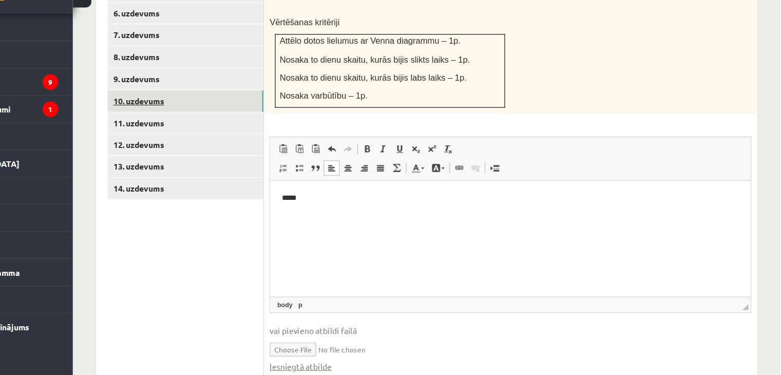
click at [265, 123] on link "10. uzdevums" at bounding box center [254, 132] width 138 height 19
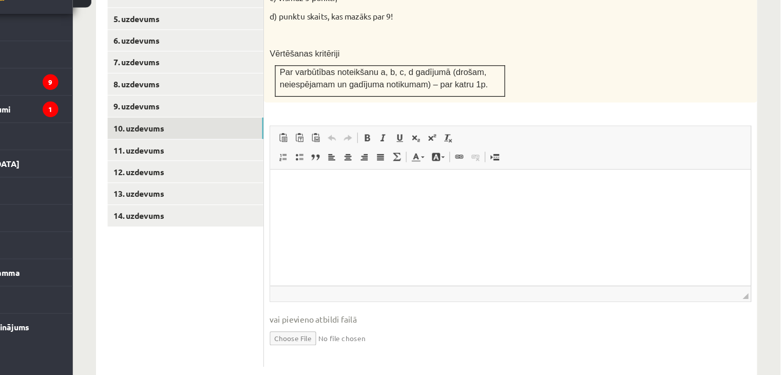
scroll to position [0, 0]
click at [342, 201] on html at bounding box center [482, 184] width 425 height 31
click at [346, 331] on input "file" at bounding box center [541, 341] width 426 height 21
type input "**********"
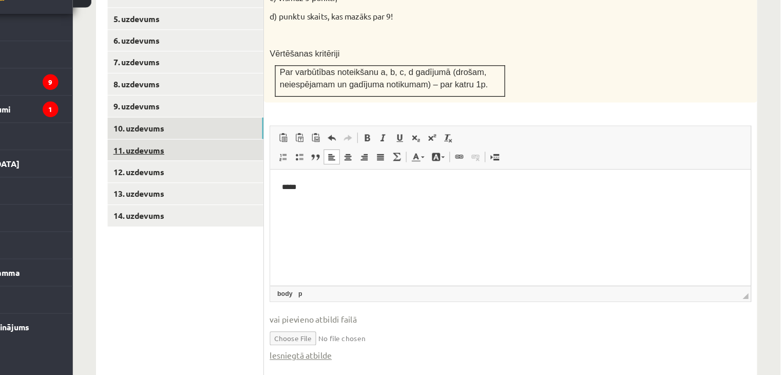
click at [296, 166] on link "11. uzdevums" at bounding box center [254, 175] width 138 height 19
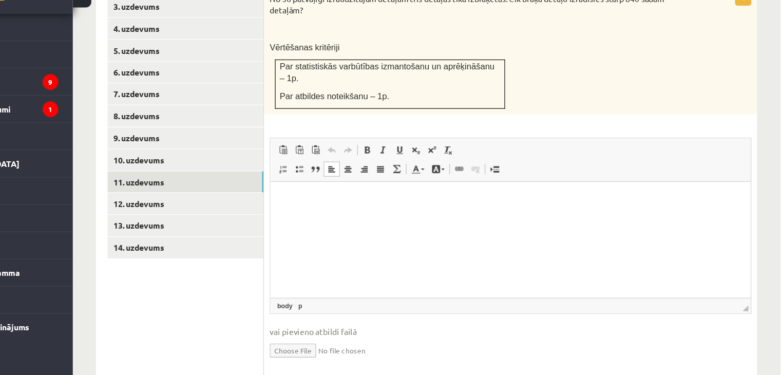
click at [322, 213] on html at bounding box center [482, 197] width 425 height 31
click at [350, 342] on input "file" at bounding box center [541, 352] width 426 height 21
type input "**********"
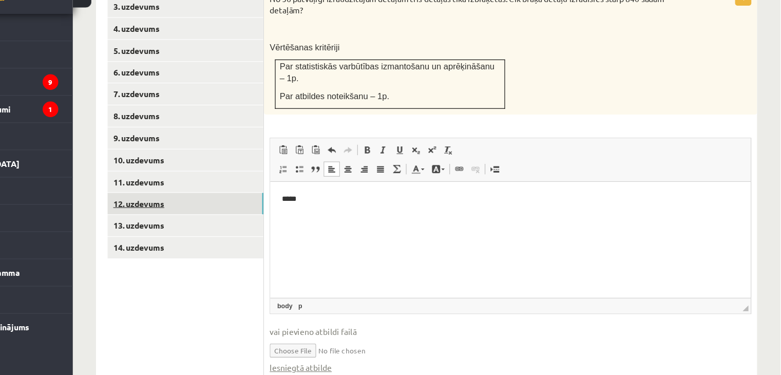
click at [274, 214] on link "12. uzdevums" at bounding box center [254, 223] width 138 height 19
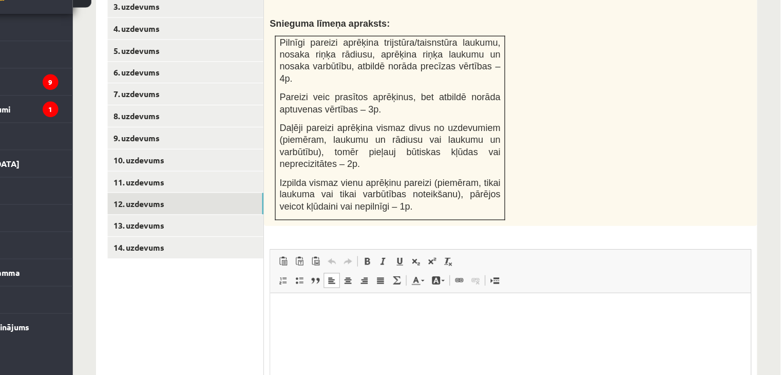
click at [301, 313] on p "Rich Text Editor, wiswyg-editor-user-answer-47433775105220" at bounding box center [482, 308] width 405 height 11
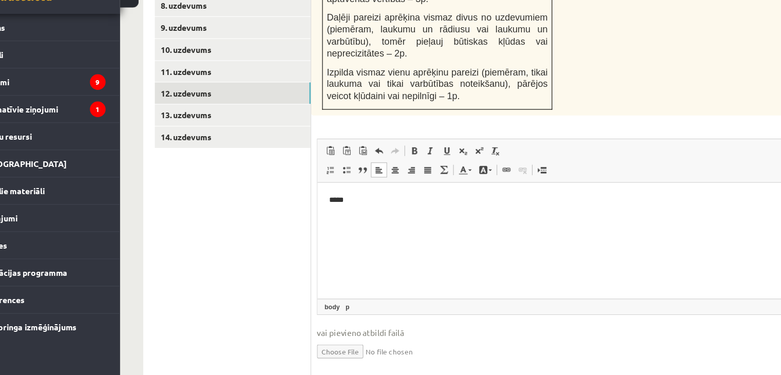
click at [343, 342] on input "file" at bounding box center [541, 352] width 426 height 21
type input "**********"
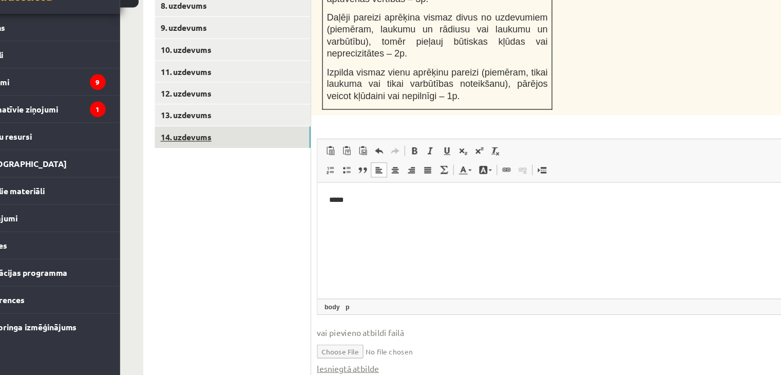
click at [275, 154] on link "14. uzdevums" at bounding box center [254, 163] width 138 height 19
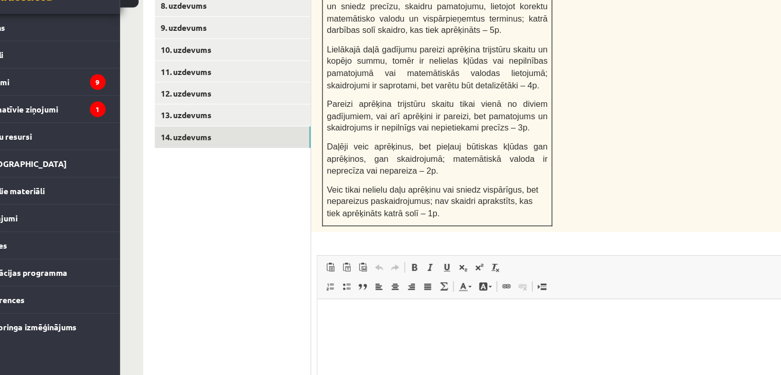
scroll to position [0, 0]
click at [336, 315] on p "Rich Text Editor, wiswyg-editor-user-answer-47434035208040" at bounding box center [529, 314] width 405 height 11
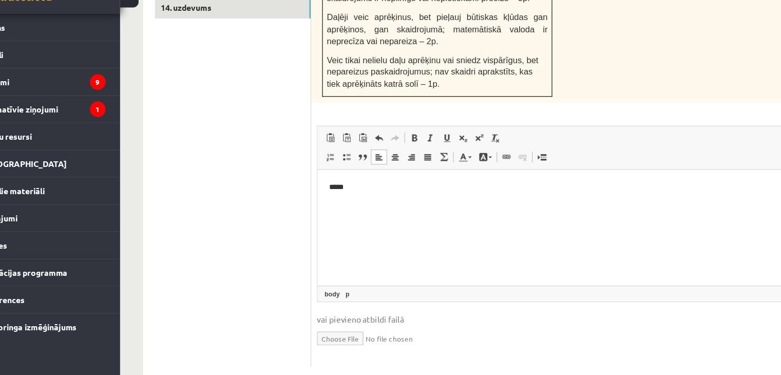
click at [343, 331] on input "file" at bounding box center [541, 341] width 426 height 21
type input "**********"
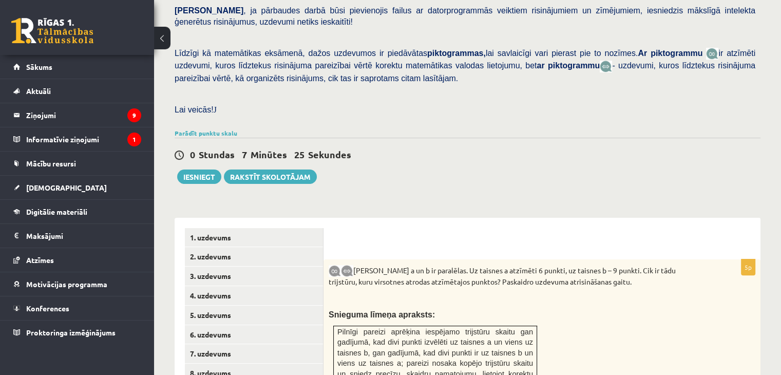
scroll to position [234, 0]
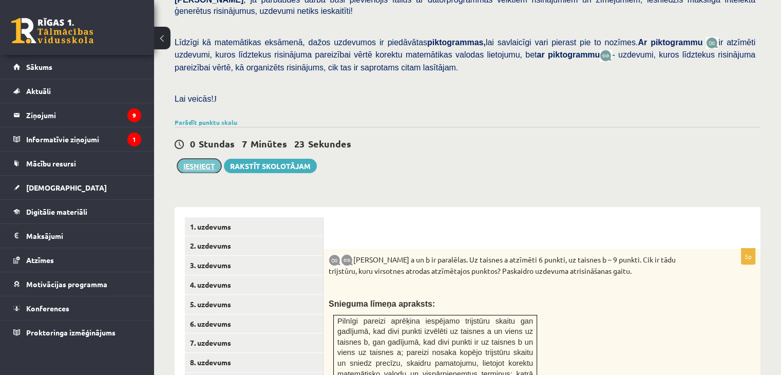
click at [185, 159] on button "Iesniegt" at bounding box center [199, 166] width 44 height 14
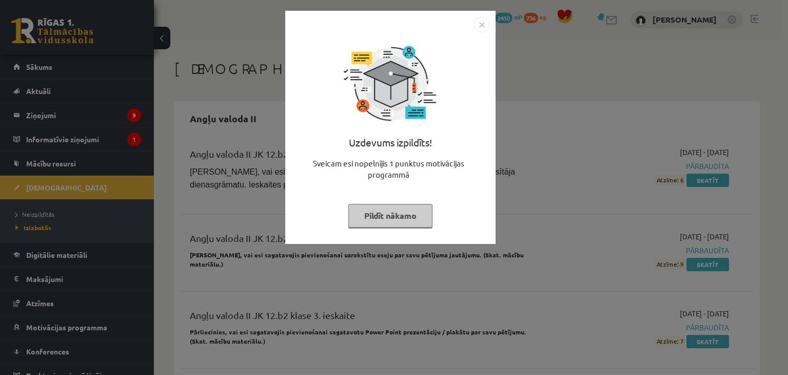
click at [371, 217] on button "Pildīt nākamo" at bounding box center [390, 216] width 84 height 24
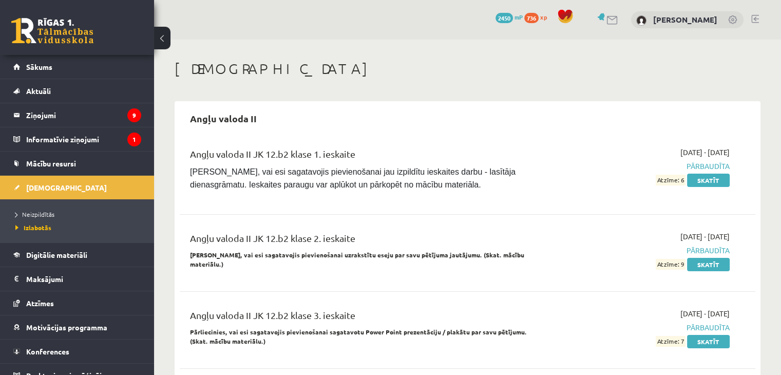
click at [510, 150] on div "Angļu valoda II JK 12.b2 klase 1. ieskaite" at bounding box center [367, 156] width 355 height 19
